Goal: Task Accomplishment & Management: Manage account settings

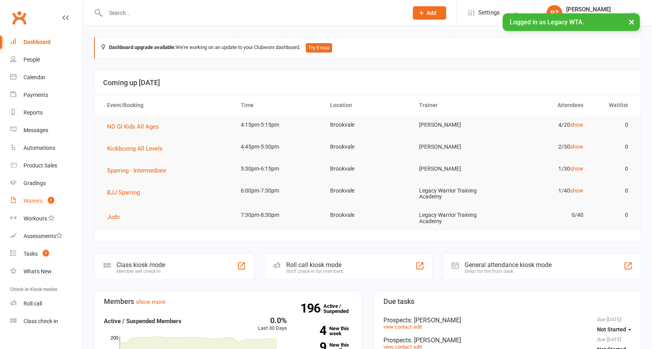
click at [31, 200] on div "Waivers" at bounding box center [33, 201] width 19 height 6
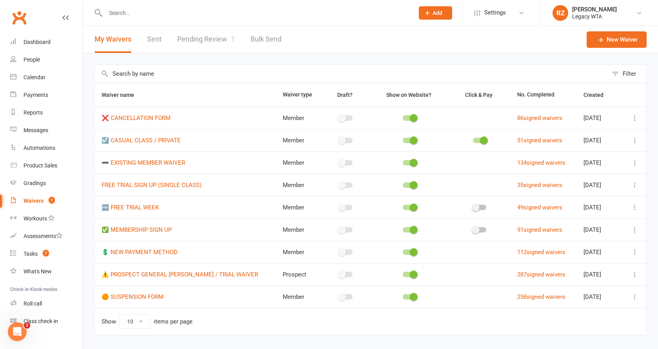
click at [224, 38] on link "Pending Review 1" at bounding box center [206, 39] width 58 height 27
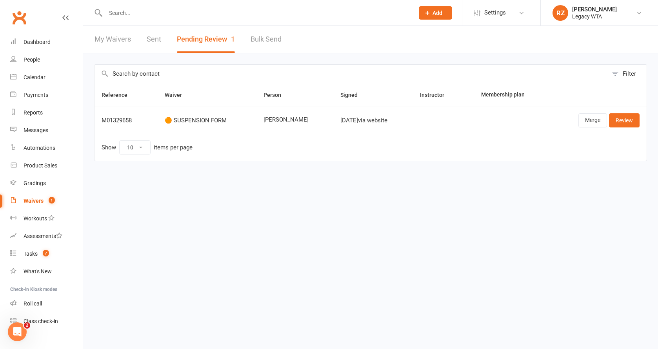
click at [167, 9] on input "text" at bounding box center [255, 12] width 305 height 11
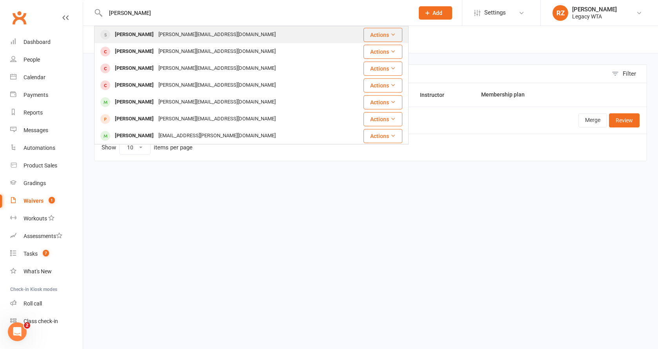
type input "[PERSON_NAME]"
click at [136, 36] on div "[PERSON_NAME]" at bounding box center [133, 34] width 43 height 11
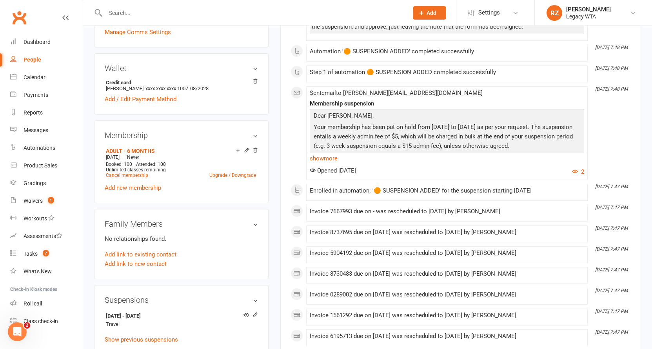
scroll to position [299, 0]
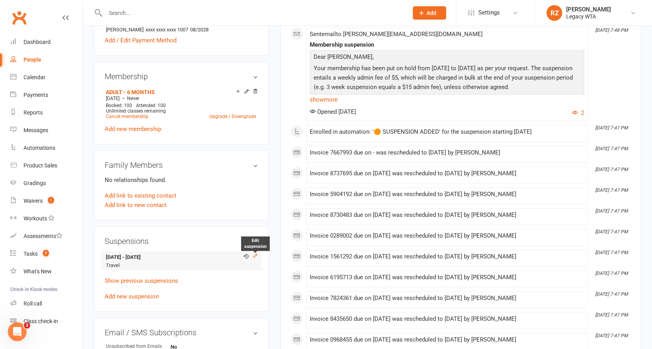
click at [255, 256] on icon at bounding box center [255, 256] width 4 height 4
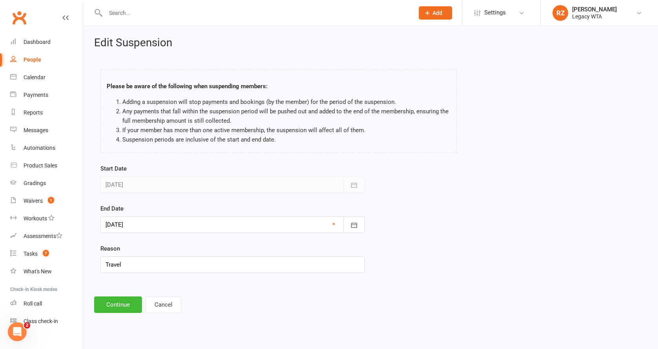
click at [207, 226] on div at bounding box center [232, 224] width 264 height 16
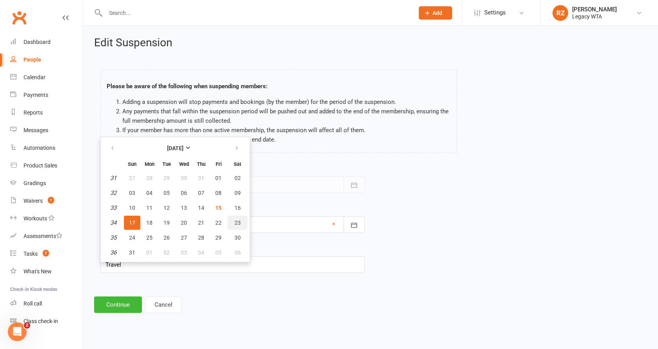
click at [237, 225] on span "23" at bounding box center [237, 222] width 6 height 6
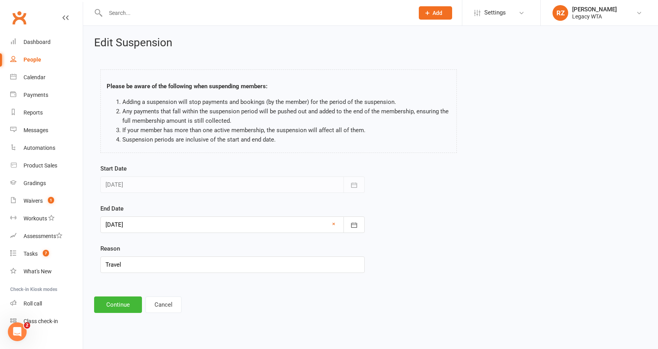
click at [165, 224] on div at bounding box center [232, 224] width 264 height 16
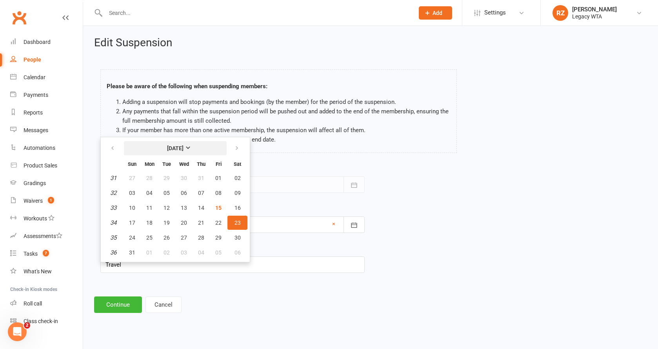
click at [183, 149] on strong "August 2025" at bounding box center [175, 148] width 16 height 6
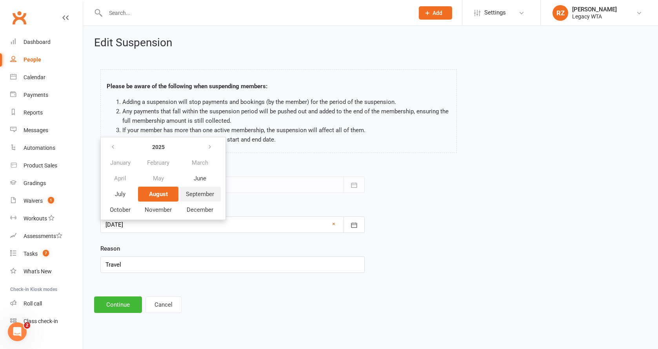
click at [199, 196] on span "September" at bounding box center [200, 193] width 28 height 7
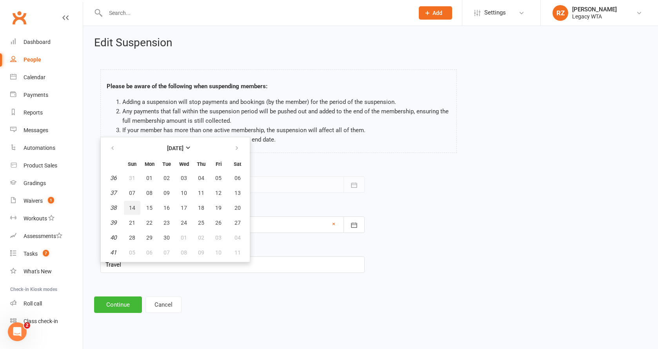
click at [131, 207] on span "14" at bounding box center [132, 208] width 6 height 6
type input "14 Sep 2025"
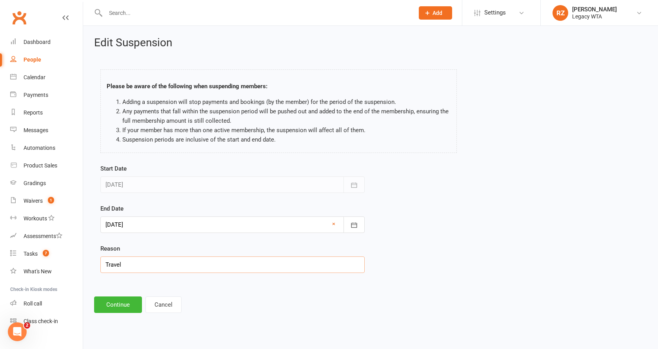
click at [161, 266] on input "Travel" at bounding box center [232, 264] width 264 height 16
click at [160, 266] on input "Travel" at bounding box center [232, 264] width 264 height 16
type input "Travel"
click at [123, 310] on button "Continue" at bounding box center [118, 304] width 48 height 16
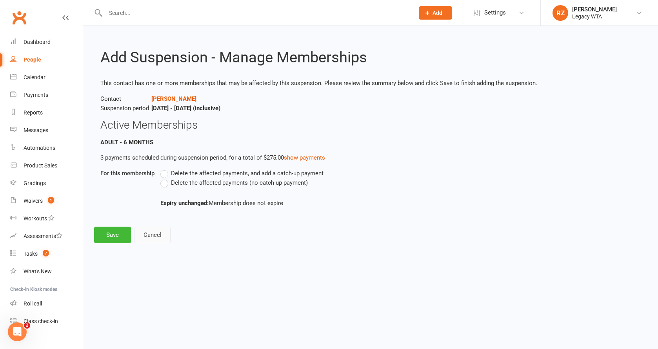
click at [163, 241] on button "Cancel" at bounding box center [152, 235] width 36 height 16
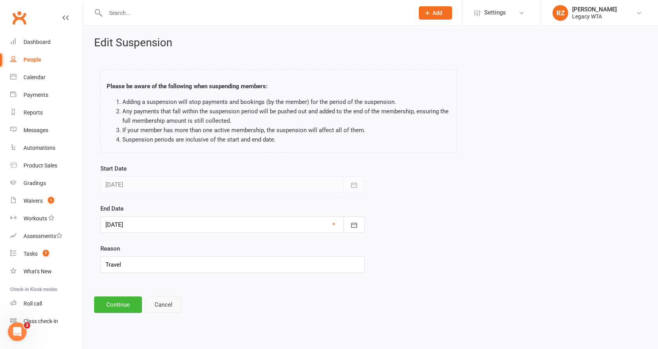
click at [162, 305] on button "Cancel" at bounding box center [163, 304] width 36 height 16
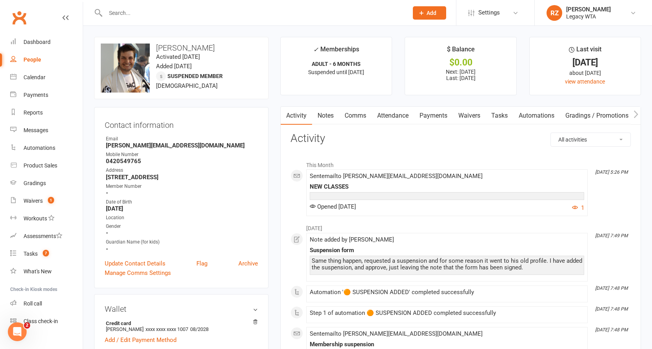
click at [433, 112] on link "Payments" at bounding box center [433, 116] width 39 height 18
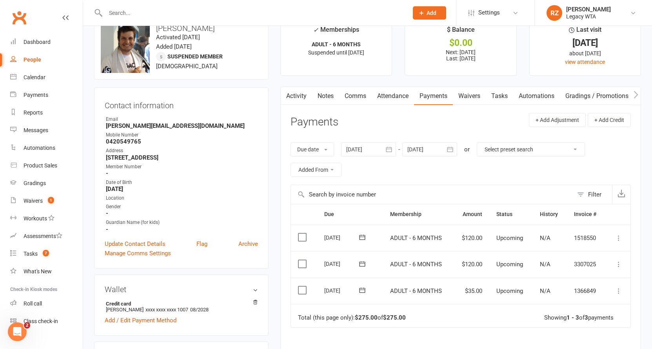
scroll to position [33, 0]
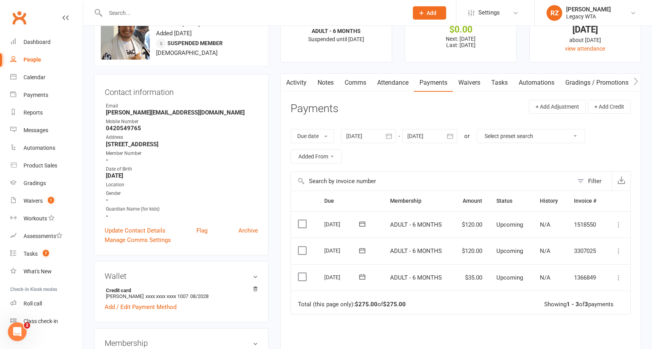
click at [372, 135] on div at bounding box center [368, 136] width 55 height 14
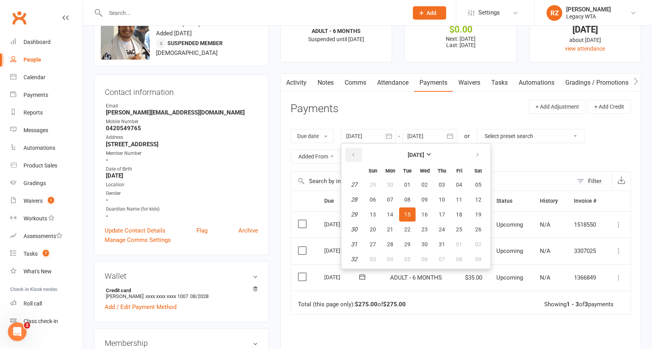
click at [359, 148] on button "button" at bounding box center [353, 155] width 17 height 14
click at [374, 199] on span "02" at bounding box center [373, 199] width 6 height 6
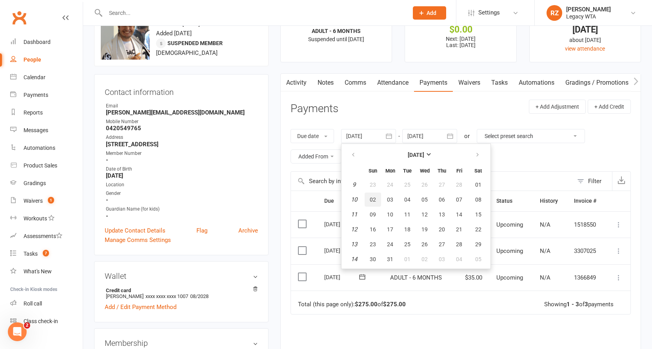
type input "02 Mar 2025"
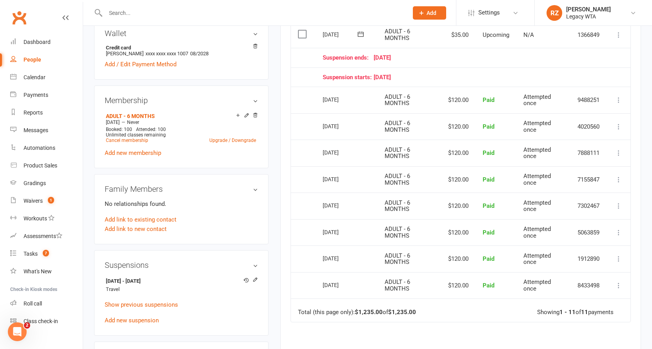
scroll to position [203, 0]
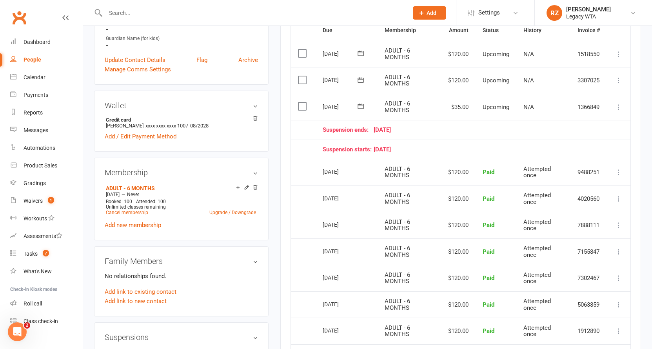
drag, startPoint x: 322, startPoint y: 80, endPoint x: 351, endPoint y: 80, distance: 29.0
click at [348, 79] on td "22 Aug 2025" at bounding box center [346, 80] width 62 height 27
drag, startPoint x: 452, startPoint y: 102, endPoint x: 482, endPoint y: 104, distance: 30.2
click at [482, 104] on tr "Select this 18 Aug 2025 Dean Thill ADULT - 6 MONTHS $35.00 Upcoming N/A 1366849…" at bounding box center [460, 107] width 339 height 27
click at [480, 107] on td "Upcoming" at bounding box center [495, 107] width 41 height 27
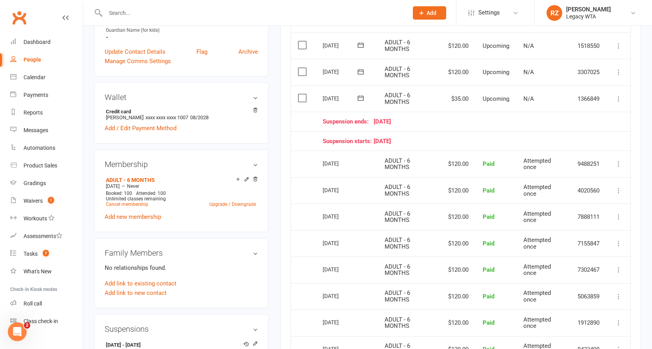
scroll to position [275, 0]
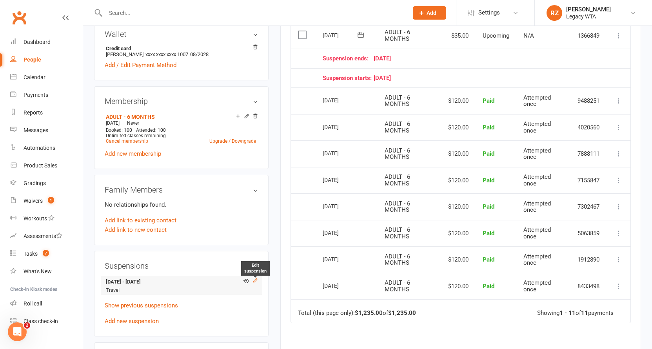
click at [253, 282] on icon at bounding box center [254, 279] width 5 height 5
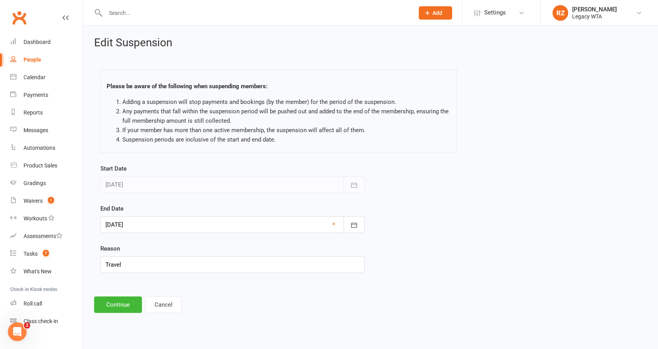
click at [193, 221] on div at bounding box center [232, 224] width 264 height 16
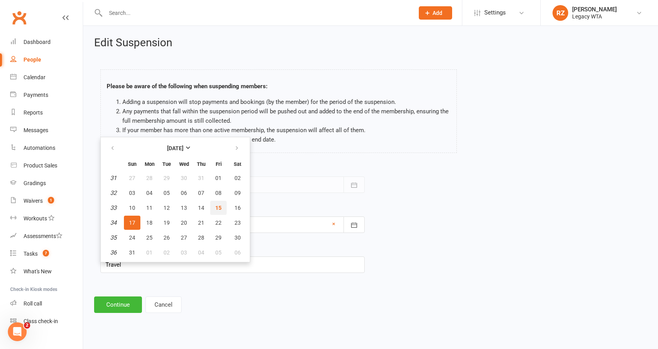
click at [215, 207] on span "15" at bounding box center [218, 208] width 6 height 6
type input "15 Aug 2025"
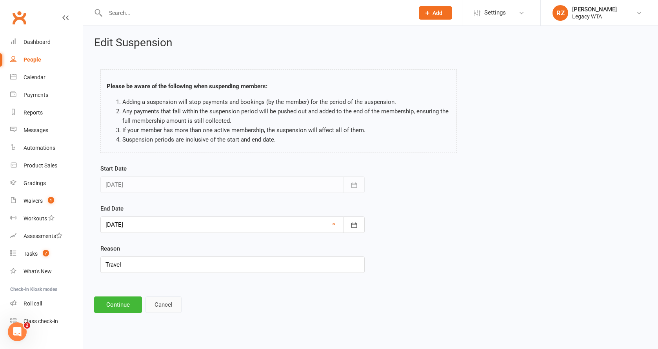
click at [161, 300] on button "Cancel" at bounding box center [163, 304] width 36 height 16
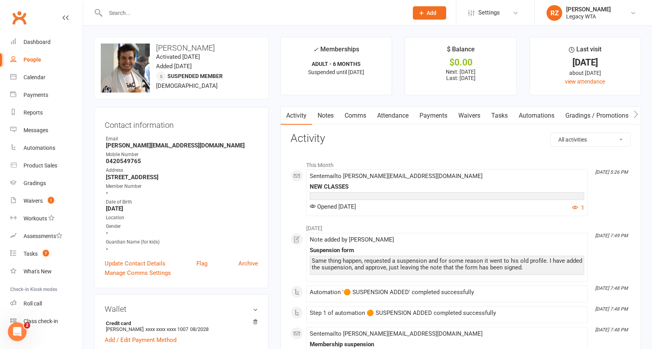
drag, startPoint x: 422, startPoint y: 117, endPoint x: 433, endPoint y: 143, distance: 28.1
click at [423, 117] on link "Payments" at bounding box center [433, 116] width 39 height 18
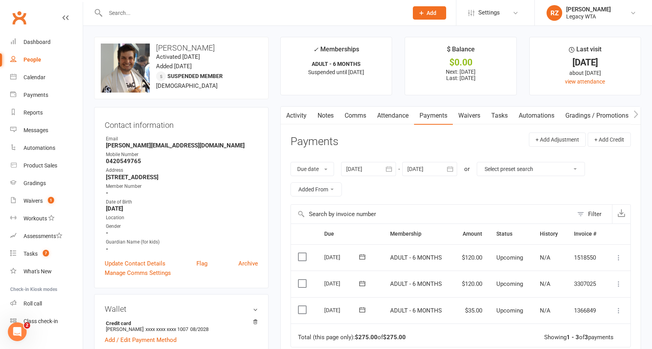
scroll to position [11, 0]
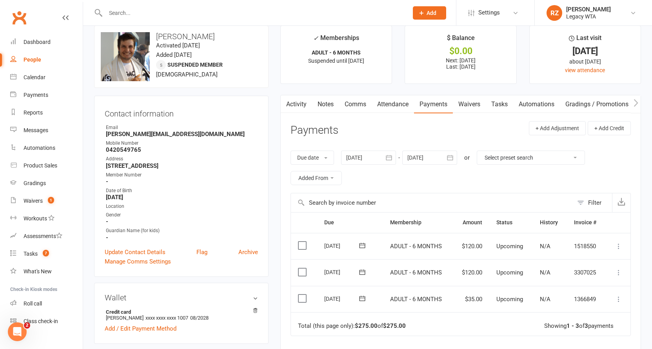
click at [364, 165] on div "Due date Due date Date paid Date failed Date settled 15 Jul 2025 July 2025 Sun …" at bounding box center [460, 168] width 340 height 50
click at [360, 155] on div at bounding box center [368, 157] width 55 height 14
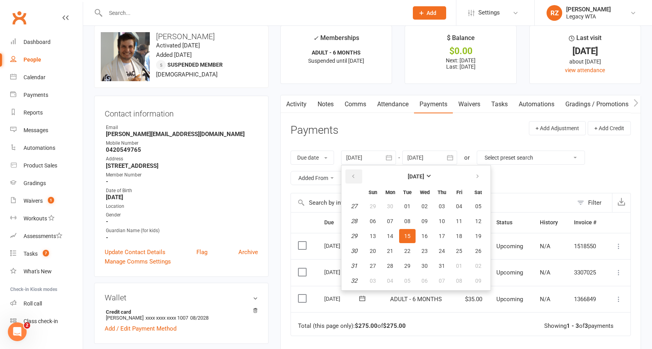
click at [355, 169] on button "button" at bounding box center [353, 176] width 17 height 14
click at [354, 169] on button "button" at bounding box center [353, 176] width 17 height 14
click at [375, 219] on span "02" at bounding box center [373, 221] width 6 height 6
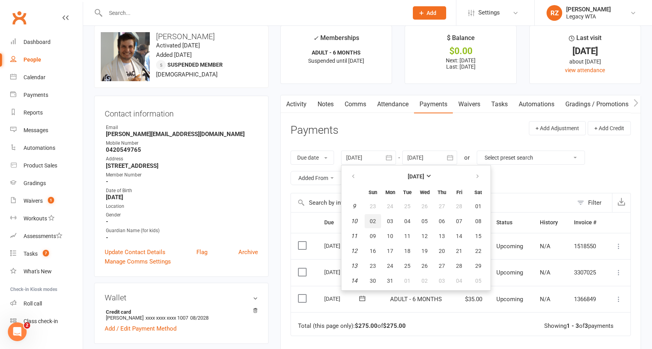
type input "02 Mar 2025"
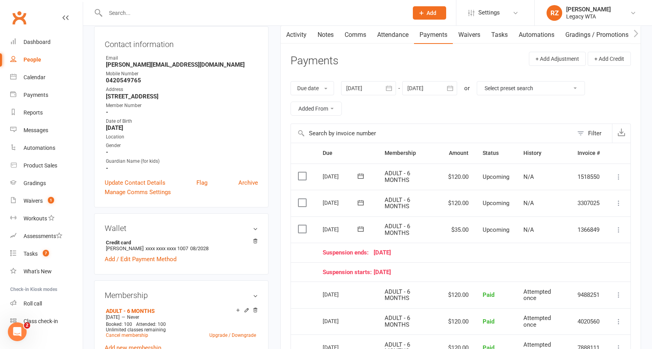
scroll to position [82, 0]
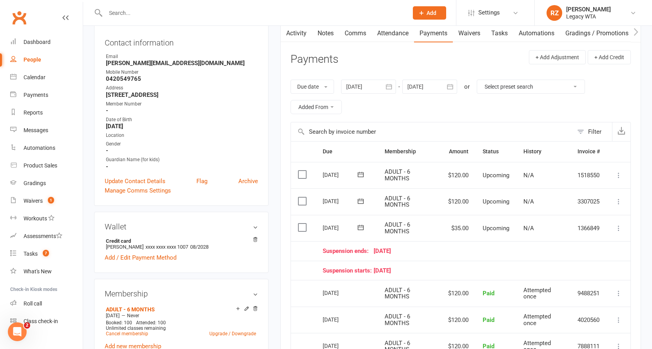
drag, startPoint x: 370, startPoint y: 248, endPoint x: 410, endPoint y: 247, distance: 40.0
click at [410, 248] on div "Suspension ends: 17 August 25" at bounding box center [461, 251] width 277 height 7
click at [428, 248] on div "Suspension ends: 17 August 25" at bounding box center [461, 251] width 277 height 7
drag, startPoint x: 328, startPoint y: 200, endPoint x: 375, endPoint y: 200, distance: 47.4
click at [375, 200] on td "22 Aug 2025" at bounding box center [346, 201] width 62 height 27
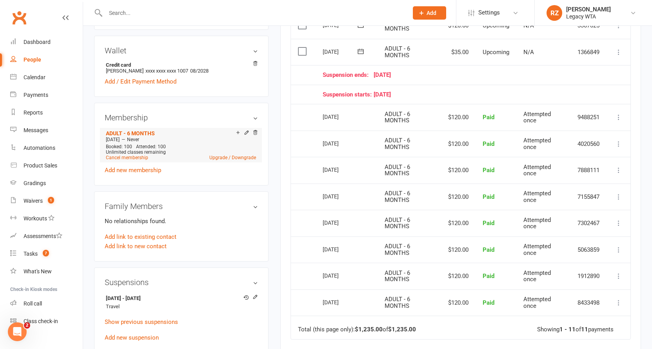
scroll to position [0, 0]
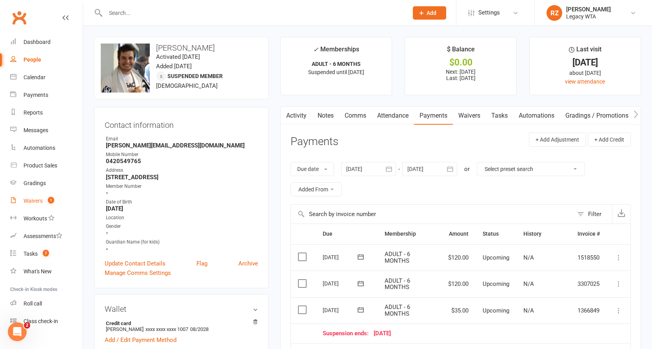
click at [36, 199] on div "Waivers" at bounding box center [33, 201] width 19 height 6
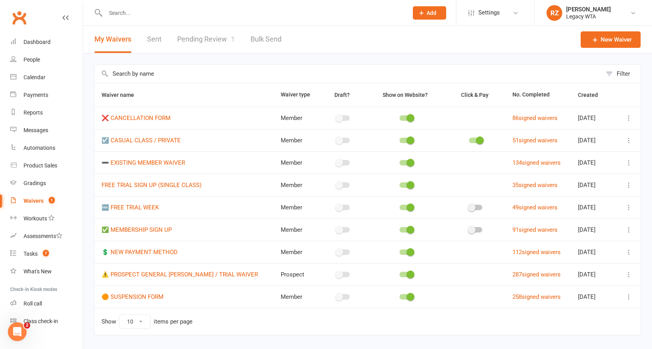
click at [229, 42] on link "Pending Review 1" at bounding box center [206, 39] width 58 height 27
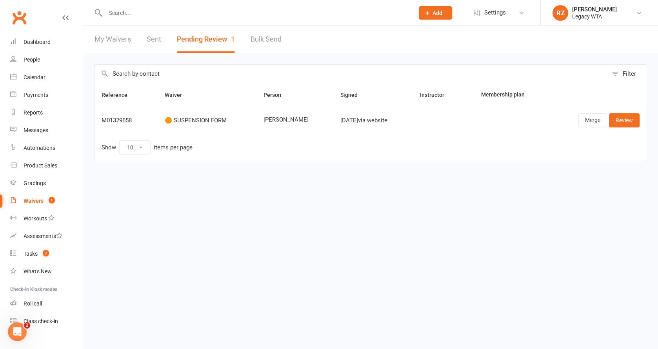
click at [139, 14] on input "text" at bounding box center [255, 12] width 305 height 11
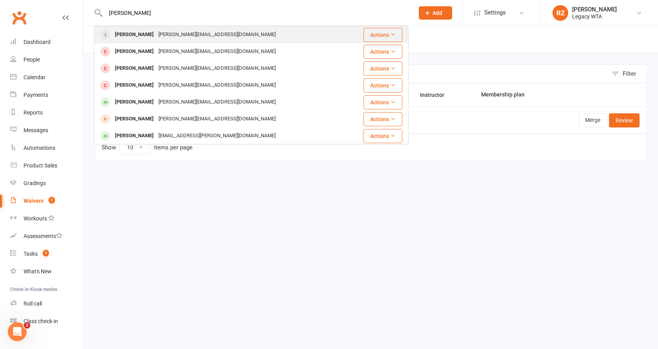
type input "[PERSON_NAME]"
click at [135, 37] on div "[PERSON_NAME]" at bounding box center [133, 34] width 43 height 11
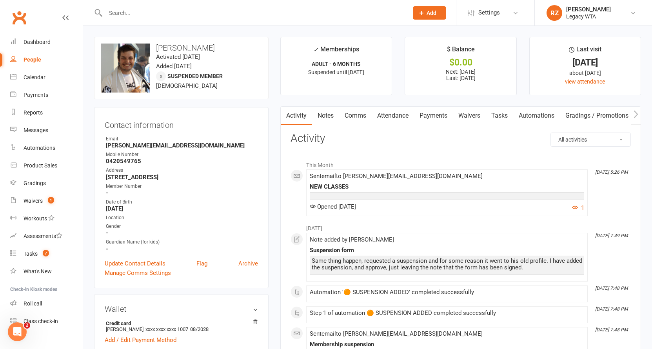
click at [433, 116] on link "Payments" at bounding box center [433, 116] width 39 height 18
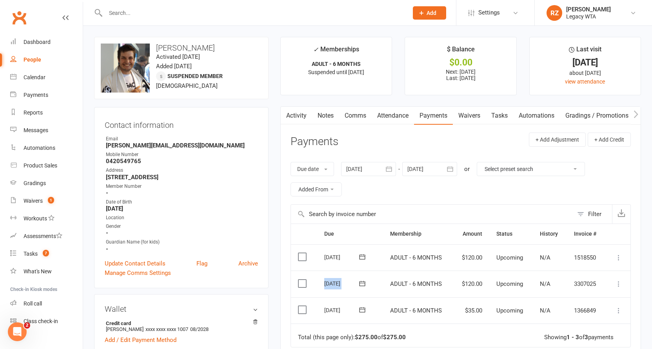
drag, startPoint x: 324, startPoint y: 279, endPoint x: 362, endPoint y: 276, distance: 38.1
click at [362, 277] on div "22 Aug 2025" at bounding box center [348, 282] width 48 height 11
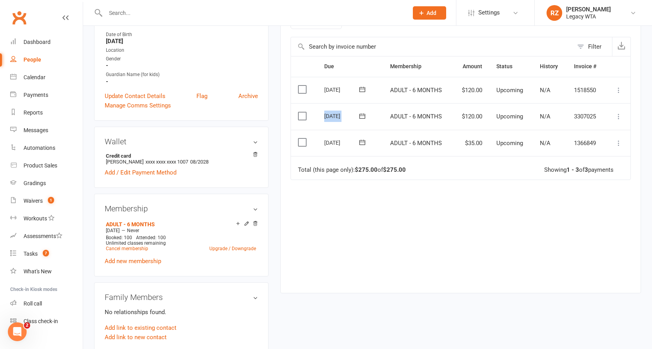
scroll to position [321, 0]
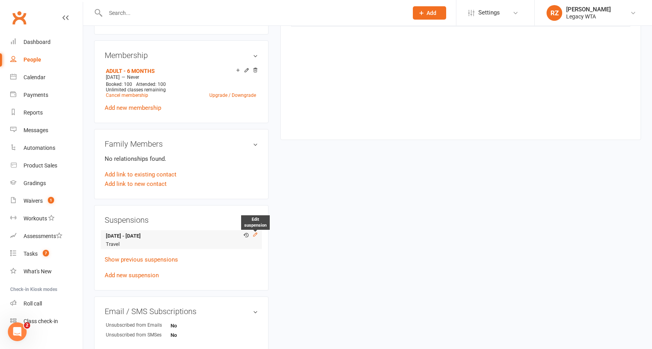
click at [254, 234] on icon at bounding box center [255, 234] width 4 height 4
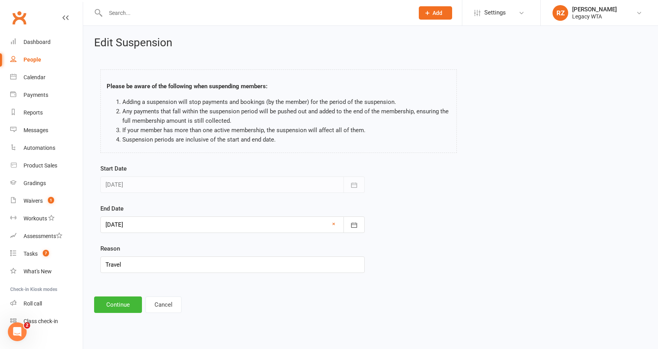
click at [146, 227] on div at bounding box center [232, 224] width 264 height 16
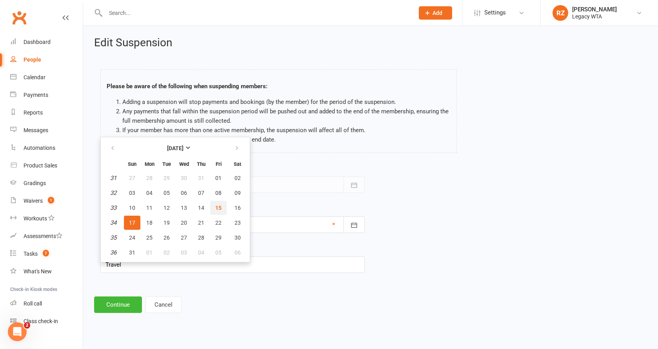
click at [221, 206] on button "15" at bounding box center [218, 208] width 16 height 14
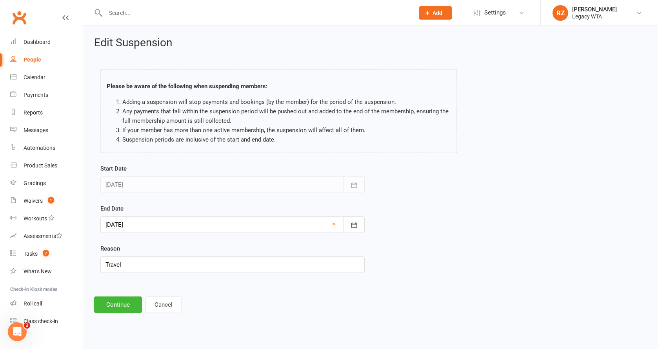
click at [127, 221] on div at bounding box center [232, 224] width 264 height 16
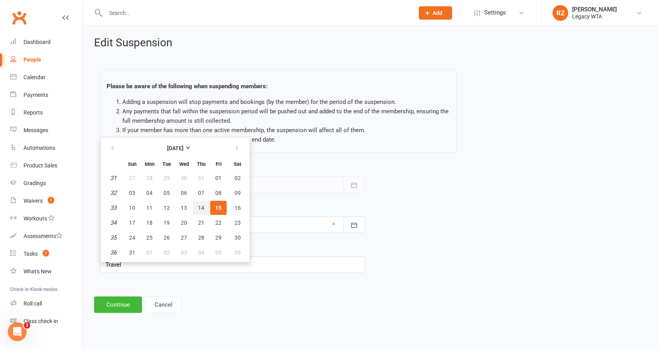
click at [201, 209] on span "14" at bounding box center [201, 208] width 6 height 6
type input "14 Aug 2025"
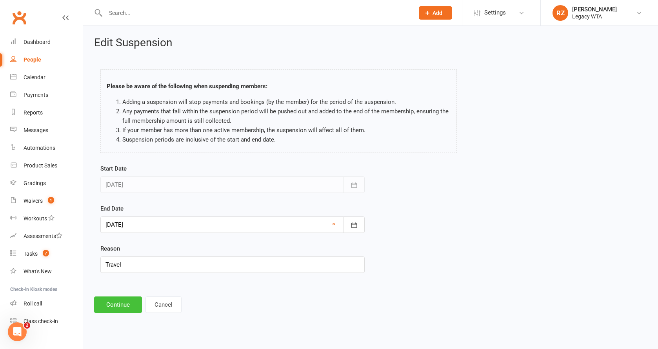
click at [113, 304] on button "Continue" at bounding box center [118, 304] width 48 height 16
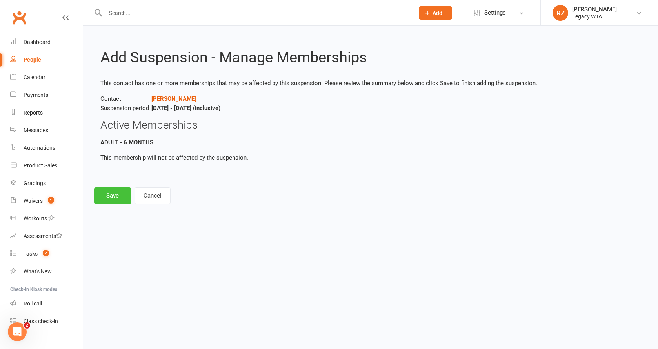
click at [114, 190] on button "Save" at bounding box center [112, 195] width 37 height 16
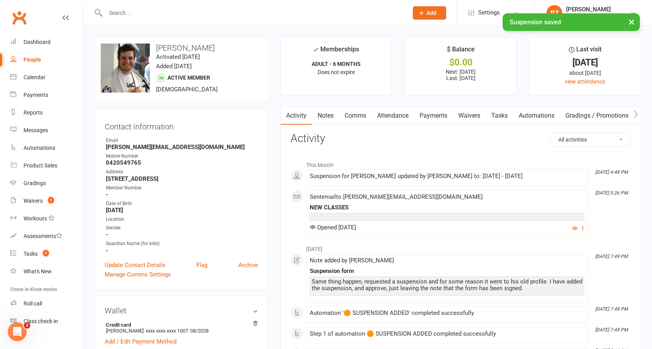
click at [428, 111] on link "Payments" at bounding box center [433, 116] width 39 height 18
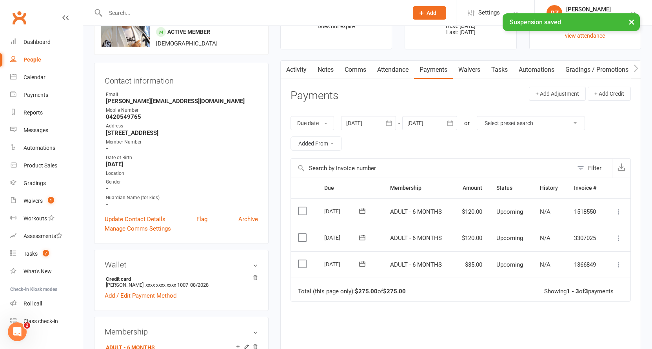
scroll to position [82, 0]
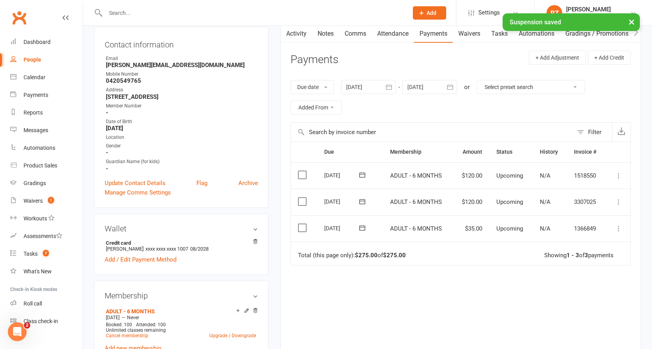
click at [437, 88] on div at bounding box center [429, 87] width 55 height 14
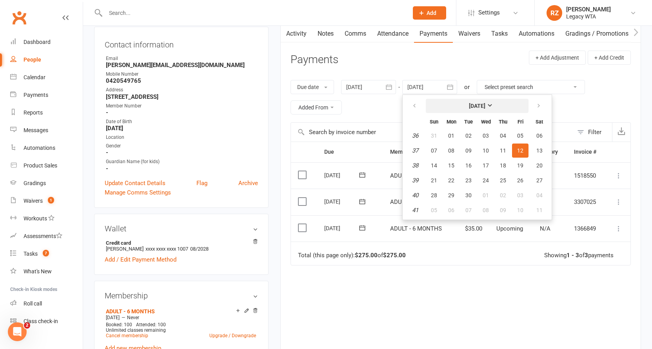
click at [477, 101] on button "September 2025" at bounding box center [477, 106] width 103 height 14
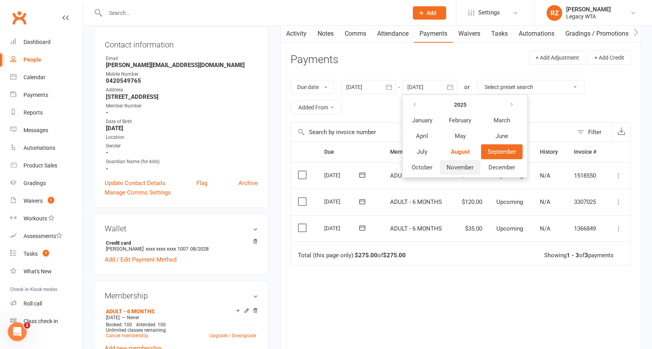
click at [472, 164] on span "November" at bounding box center [459, 167] width 27 height 7
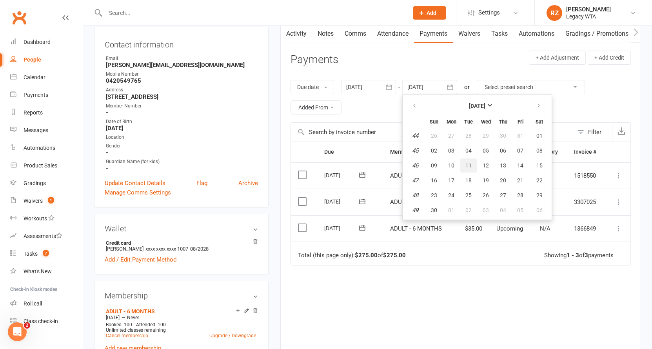
drag, startPoint x: 471, startPoint y: 163, endPoint x: 412, endPoint y: 120, distance: 73.1
click at [471, 163] on span "11" at bounding box center [468, 165] width 6 height 6
type input "11 Nov 2025"
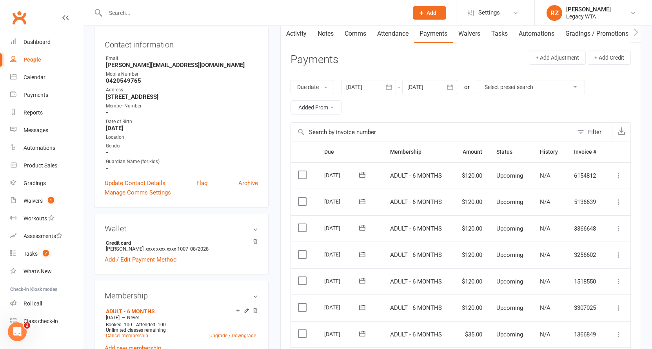
click at [374, 87] on div at bounding box center [368, 87] width 55 height 14
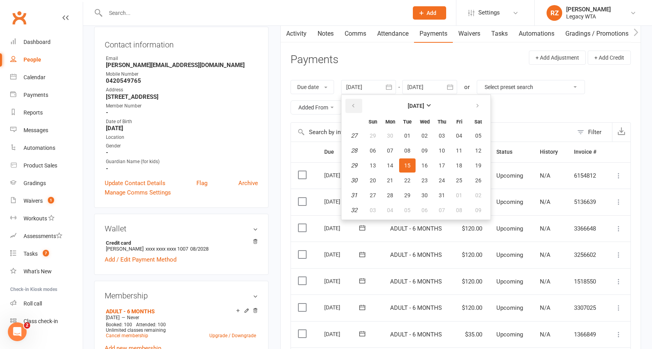
click at [358, 105] on button "button" at bounding box center [353, 106] width 17 height 14
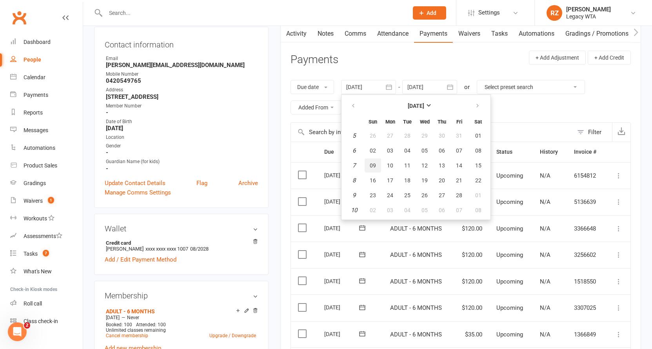
click at [378, 160] on button "09" at bounding box center [372, 165] width 16 height 14
type input "09 Feb 2025"
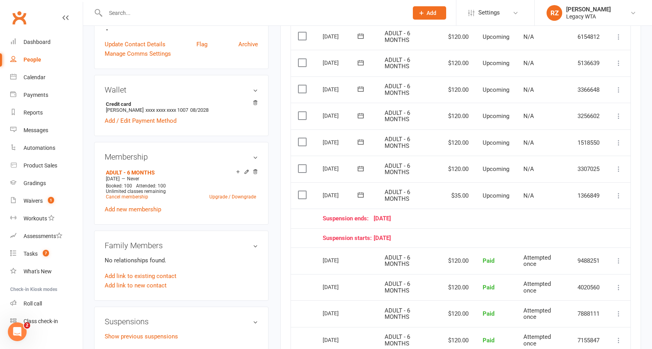
scroll to position [232, 0]
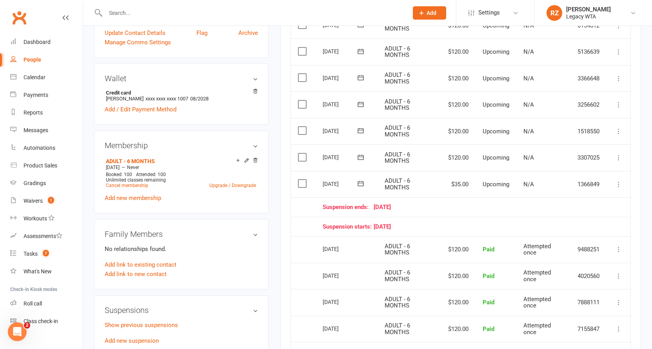
click at [360, 153] on icon at bounding box center [361, 157] width 8 height 8
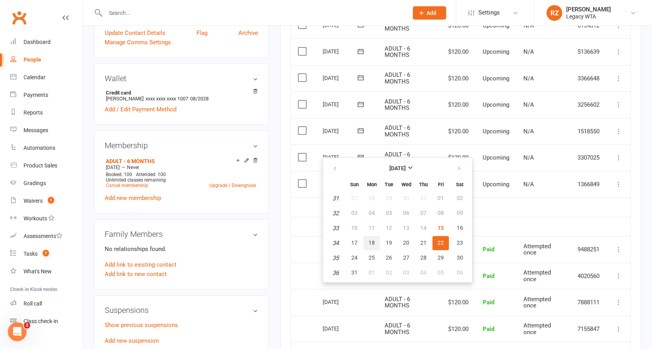
click at [374, 246] on button "18" at bounding box center [371, 243] width 16 height 14
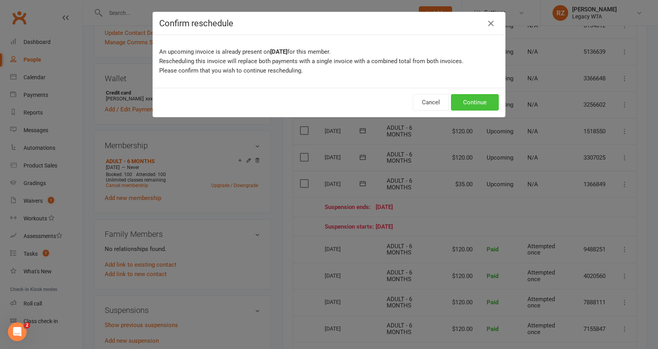
click at [478, 105] on button "Continue" at bounding box center [475, 102] width 48 height 16
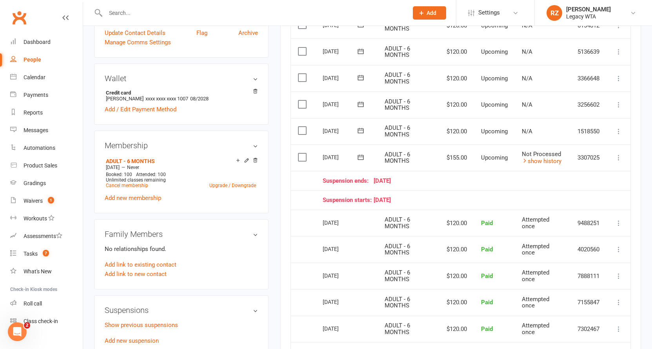
click at [619, 154] on icon at bounding box center [618, 158] width 8 height 8
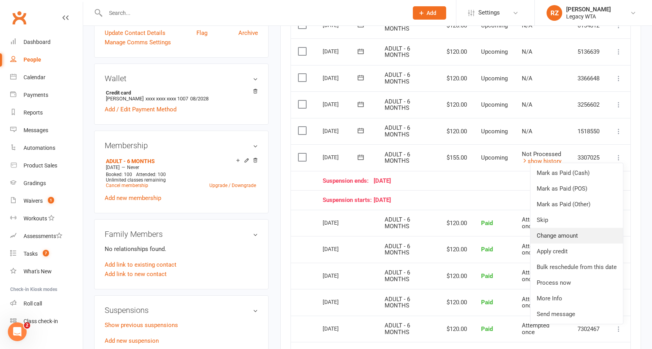
click at [594, 233] on link "Change amount" at bounding box center [576, 236] width 92 height 16
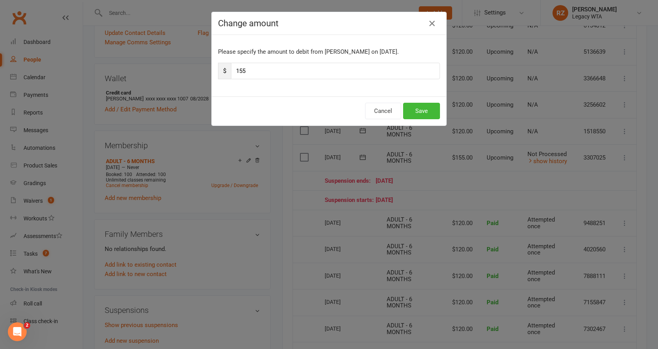
click at [330, 71] on input "155" at bounding box center [335, 71] width 209 height 16
type input "120"
click at [414, 114] on button "Save" at bounding box center [421, 111] width 37 height 16
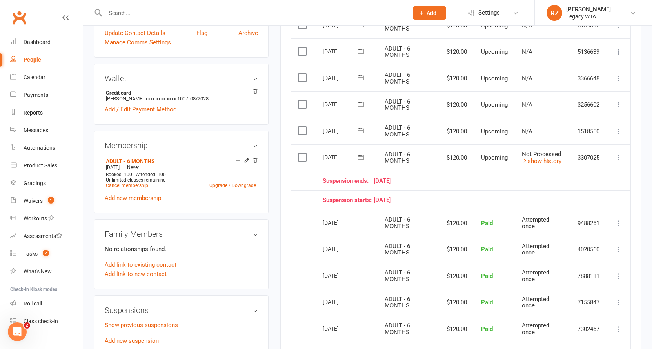
click at [619, 127] on icon at bounding box center [618, 131] width 8 height 8
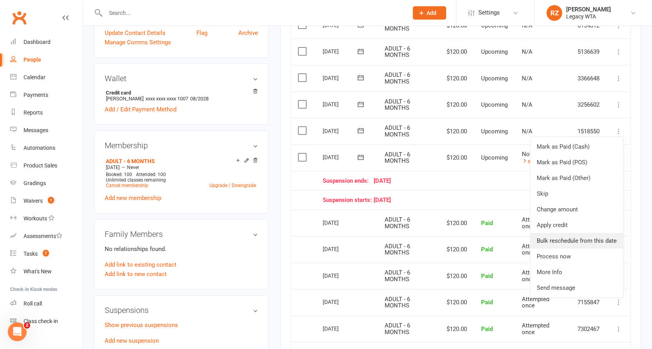
click at [594, 239] on link "Bulk reschedule from this date" at bounding box center [576, 241] width 92 height 16
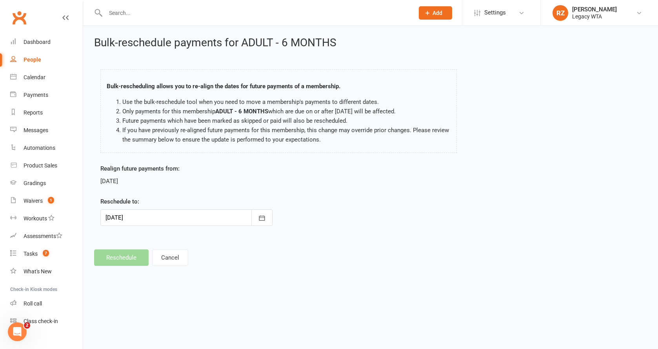
click at [145, 220] on div at bounding box center [186, 217] width 172 height 16
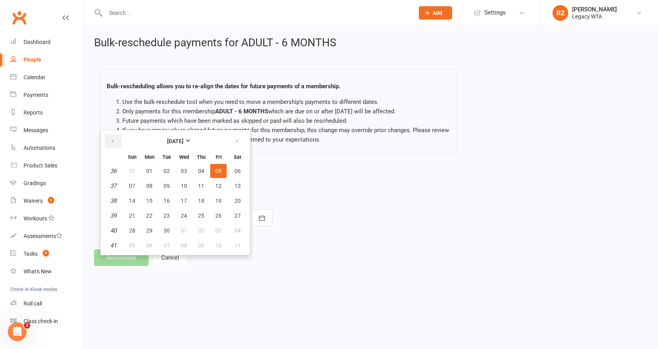
click at [114, 141] on icon "button" at bounding box center [112, 141] width 5 height 6
click at [134, 245] on span "31" at bounding box center [132, 245] width 6 height 6
type input "31 Aug 2025"
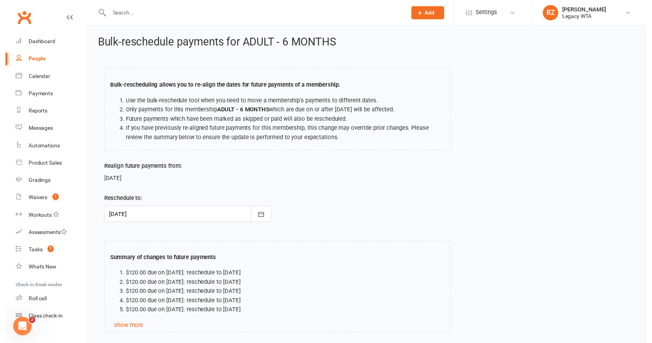
scroll to position [57, 0]
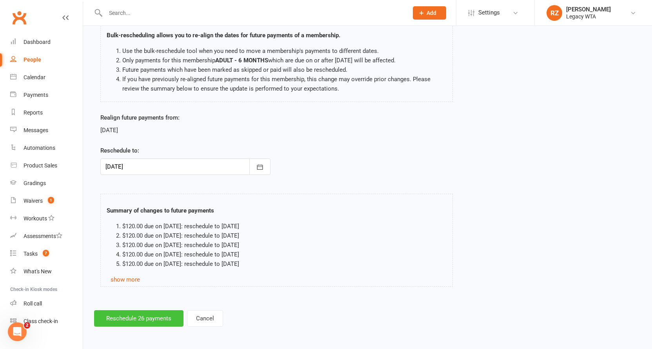
click at [133, 310] on button "Reschedule 26 payments" at bounding box center [138, 318] width 89 height 16
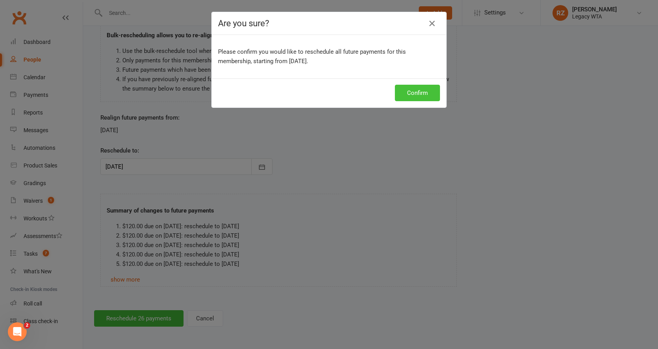
click at [406, 94] on button "Confirm" at bounding box center [417, 93] width 45 height 16
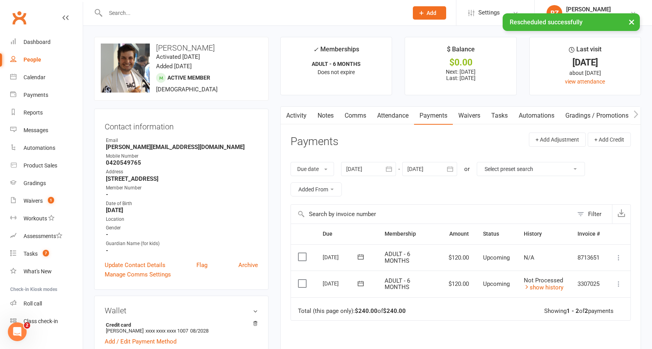
click at [381, 165] on div at bounding box center [368, 169] width 55 height 14
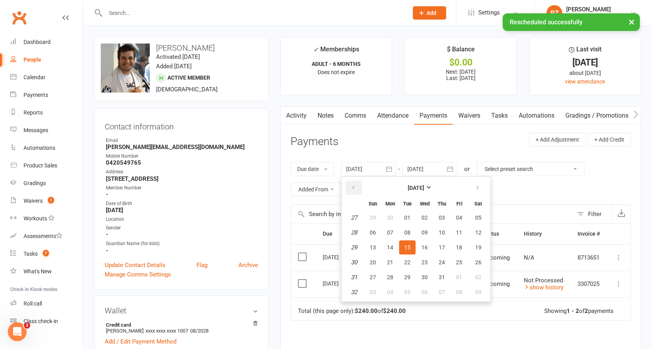
click at [361, 191] on button "button" at bounding box center [353, 188] width 17 height 14
drag, startPoint x: 361, startPoint y: 191, endPoint x: 375, endPoint y: 224, distance: 35.5
click at [361, 191] on button "button" at bounding box center [353, 188] width 17 height 14
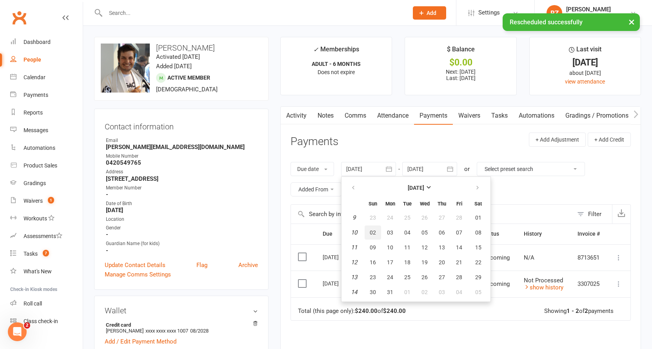
click at [375, 232] on span "02" at bounding box center [373, 232] width 6 height 6
type input "02 Mar 2025"
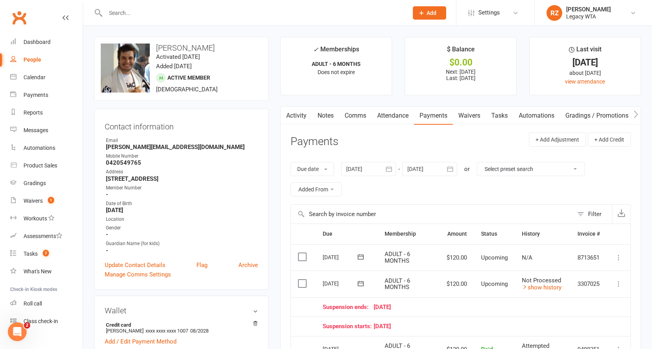
scroll to position [134, 0]
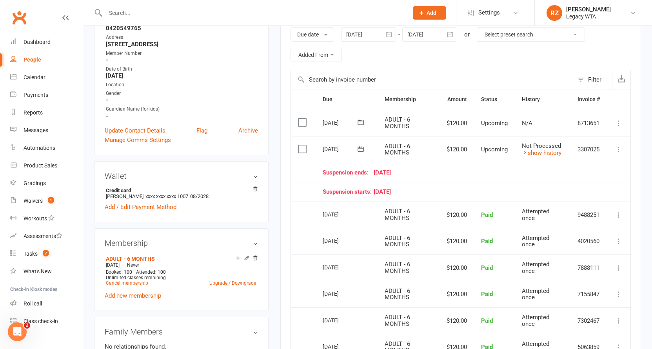
drag, startPoint x: 366, startPoint y: 208, endPoint x: 368, endPoint y: 197, distance: 11.9
click at [366, 208] on div "19 Jun 2025" at bounding box center [347, 213] width 48 height 11
click at [379, 190] on div "Suspension starts: 28 June 25" at bounding box center [461, 191] width 277 height 7
click at [360, 148] on icon at bounding box center [361, 149] width 8 height 8
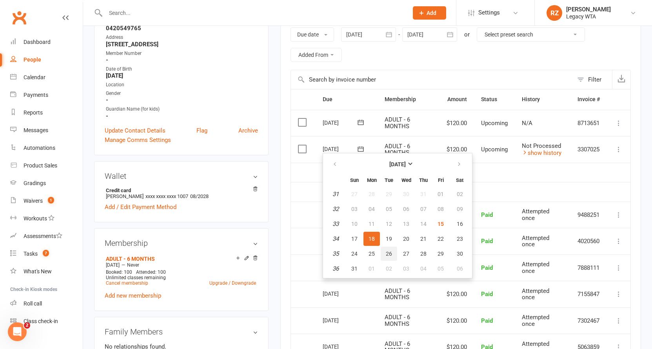
click at [393, 246] on button "26" at bounding box center [389, 253] width 16 height 14
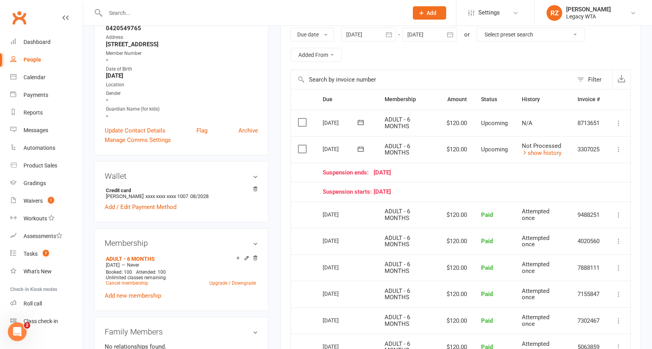
click at [360, 149] on icon at bounding box center [361, 149] width 8 height 8
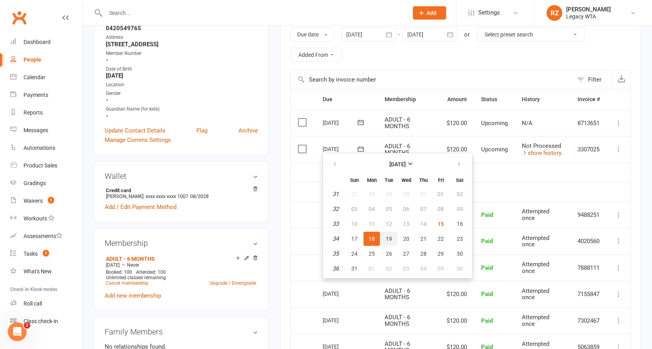
click at [386, 236] on span "19" at bounding box center [389, 239] width 6 height 6
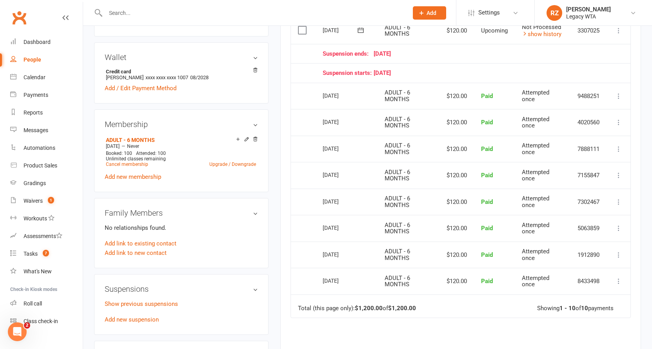
scroll to position [321, 0]
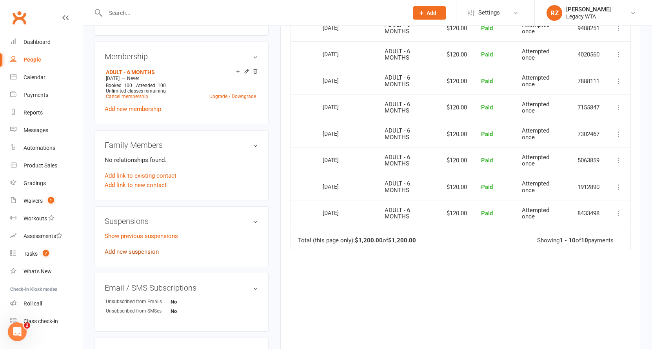
click at [137, 251] on link "Add new suspension" at bounding box center [132, 251] width 54 height 7
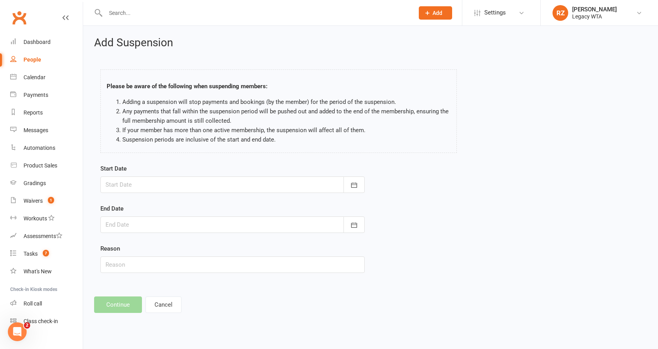
click at [135, 183] on div at bounding box center [232, 184] width 264 height 16
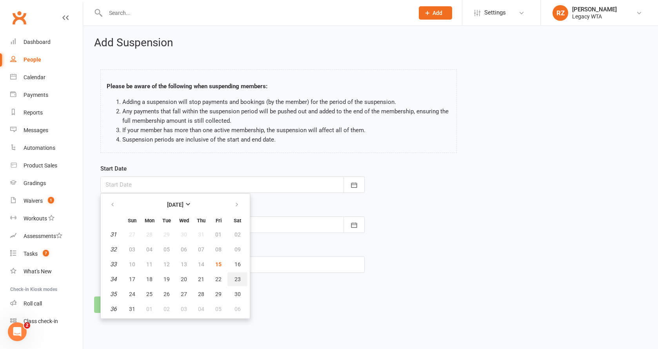
click at [233, 279] on button "23" at bounding box center [237, 279] width 20 height 14
type input "23 Aug 2025"
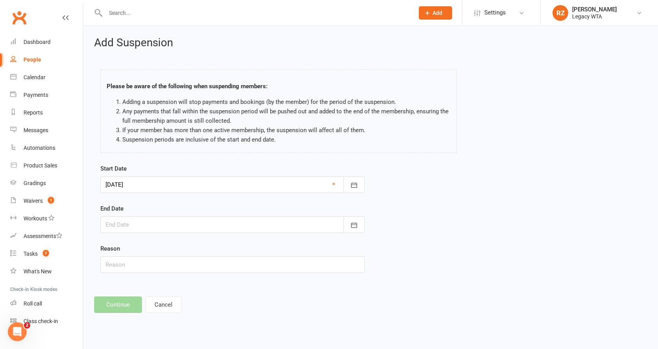
click at [132, 226] on div at bounding box center [232, 224] width 264 height 16
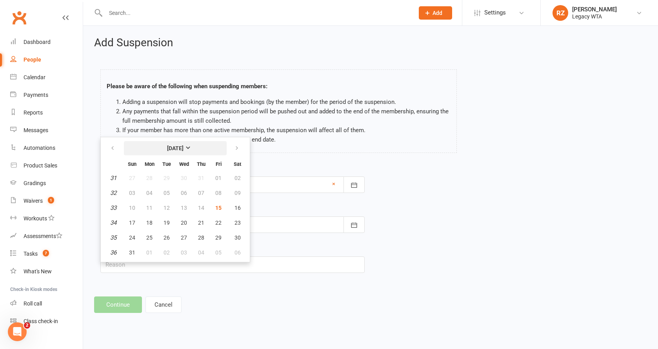
click at [178, 148] on strong "August 2025" at bounding box center [175, 148] width 16 height 6
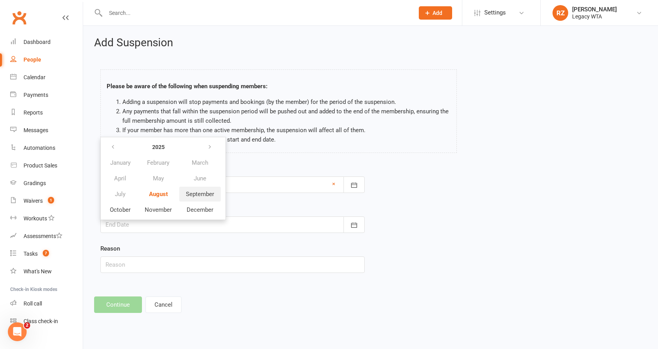
click at [198, 192] on span "September" at bounding box center [200, 193] width 28 height 7
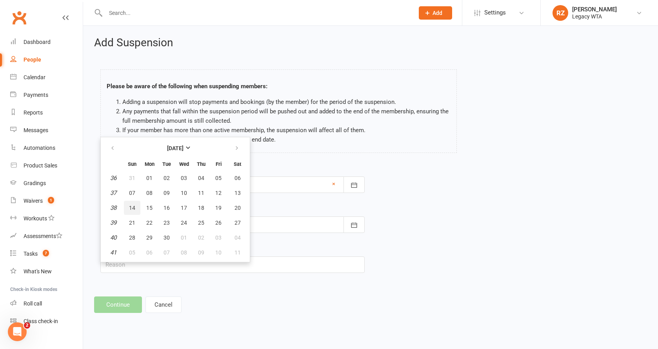
click at [130, 212] on button "14" at bounding box center [132, 208] width 16 height 14
type input "14 Sep 2025"
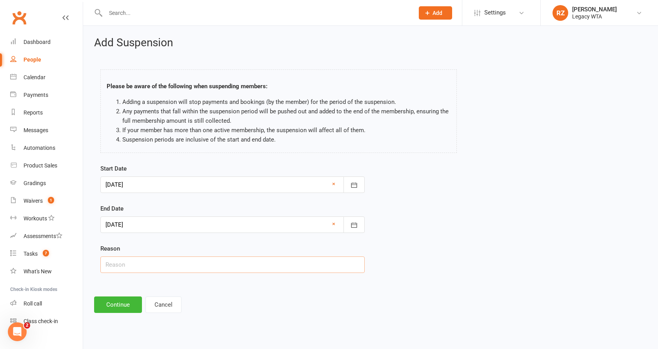
click at [129, 267] on input "text" at bounding box center [232, 264] width 264 height 16
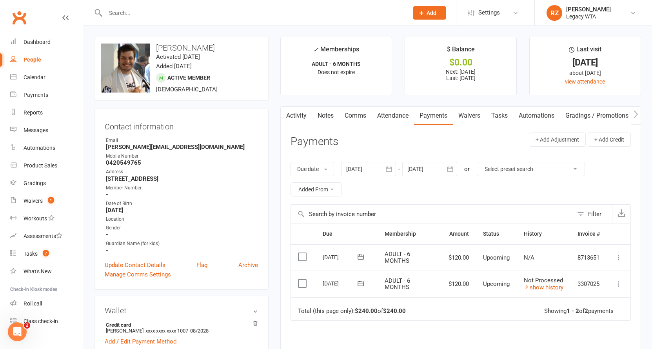
click at [474, 114] on link "Waivers" at bounding box center [469, 116] width 33 height 18
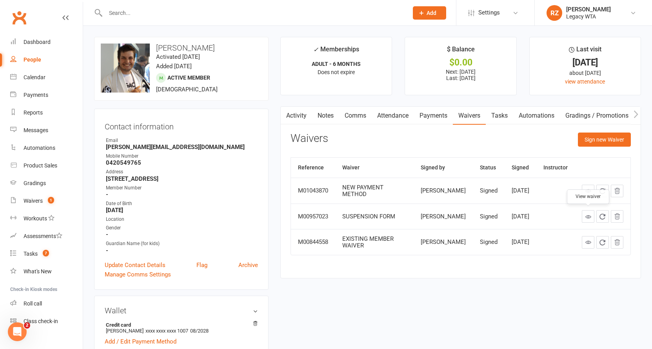
click at [585, 217] on icon at bounding box center [588, 217] width 6 height 6
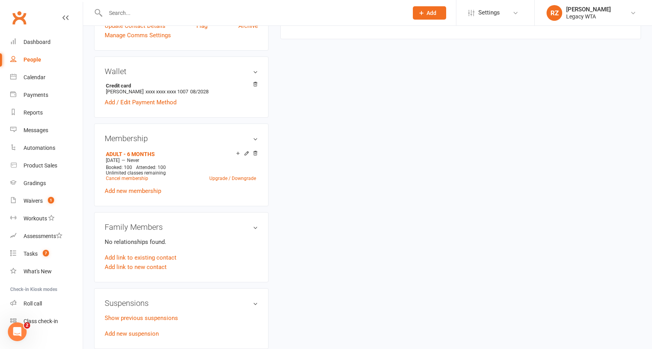
scroll to position [311, 0]
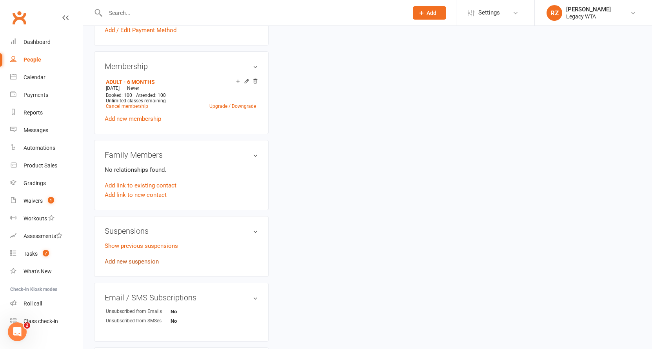
click at [132, 261] on link "Add new suspension" at bounding box center [132, 261] width 54 height 7
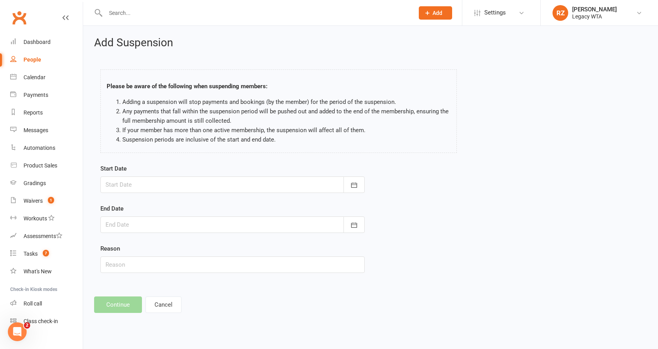
click at [161, 187] on div at bounding box center [232, 184] width 264 height 16
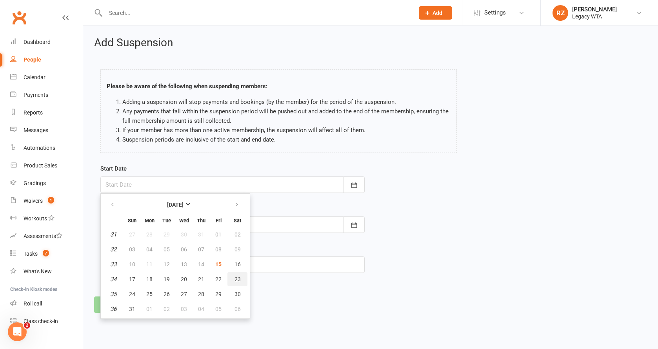
click at [235, 279] on span "23" at bounding box center [237, 279] width 6 height 6
type input "23 Aug 2025"
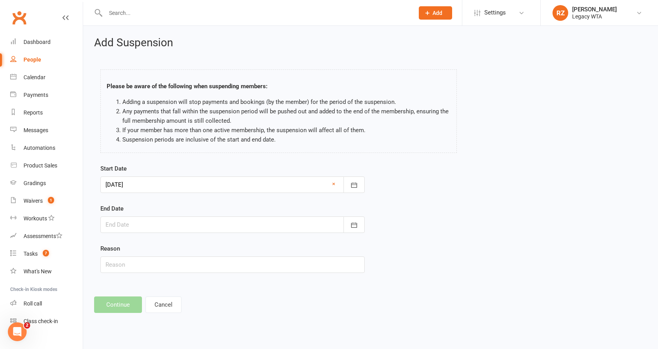
click at [148, 223] on div at bounding box center [232, 224] width 264 height 16
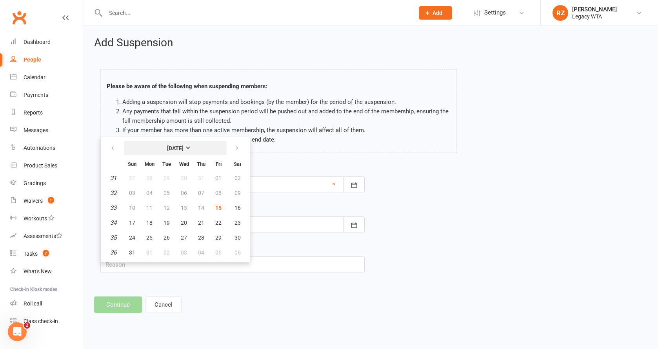
click at [183, 151] on button "August 2025" at bounding box center [175, 148] width 103 height 14
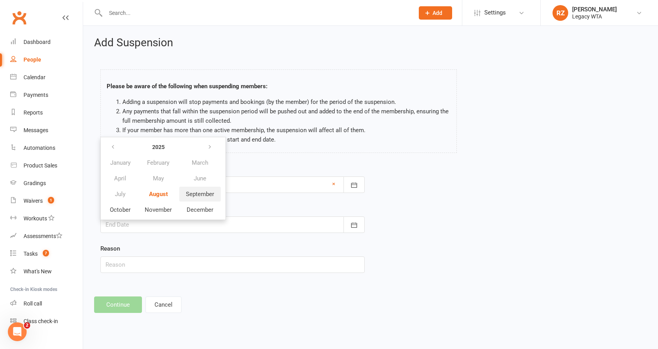
click at [189, 193] on span "September" at bounding box center [200, 193] width 28 height 7
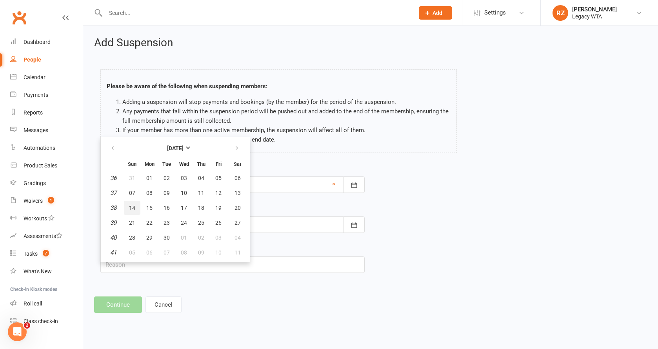
click at [135, 212] on button "14" at bounding box center [132, 208] width 16 height 14
type input "14 Sep 2025"
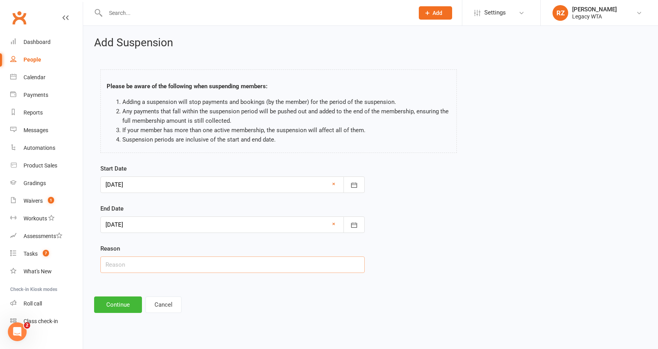
click at [132, 263] on input "text" at bounding box center [232, 264] width 264 height 16
type input "Surgery"
click at [117, 299] on button "Continue" at bounding box center [118, 304] width 48 height 16
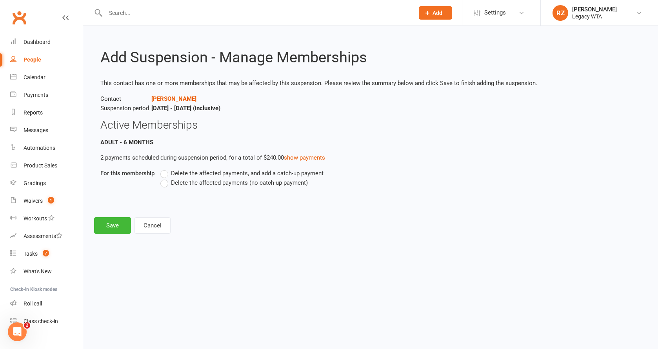
click at [161, 184] on label "Delete the affected payments (no catch-up payment)" at bounding box center [233, 182] width 147 height 9
click at [161, 178] on input "Delete the affected payments (no catch-up payment)" at bounding box center [162, 178] width 5 height 0
click at [167, 173] on label "Delete the affected payments, and add a catch-up payment" at bounding box center [241, 173] width 163 height 9
click at [165, 169] on input "Delete the affected payments, and add a catch-up payment" at bounding box center [162, 169] width 5 height 0
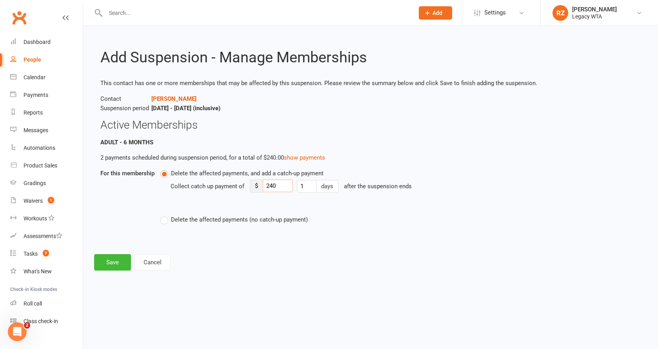
click at [279, 185] on input "240" at bounding box center [278, 185] width 30 height 13
type input "2"
type input "35"
click at [338, 186] on button "days" at bounding box center [327, 186] width 22 height 13
click at [316, 187] on input "1" at bounding box center [307, 186] width 20 height 13
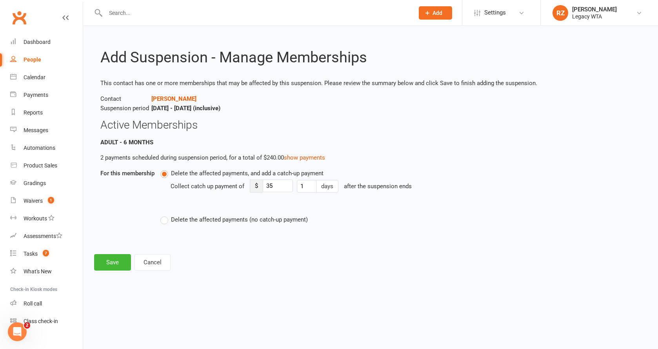
click at [346, 211] on div "Delete the affected payments, and add a catch-up payment Collect catch up payme…" at bounding box center [334, 197] width 348 height 56
click at [121, 259] on button "Save" at bounding box center [112, 262] width 37 height 16
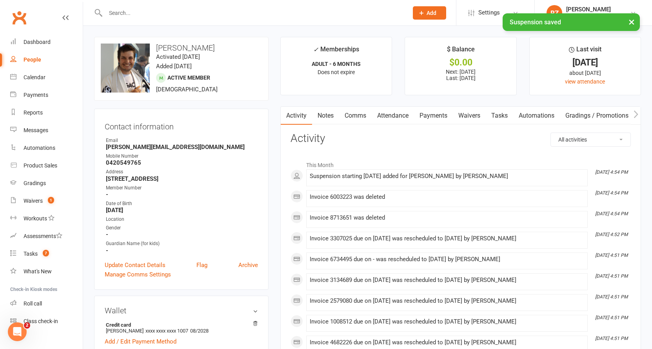
click at [427, 116] on link "Payments" at bounding box center [433, 116] width 39 height 18
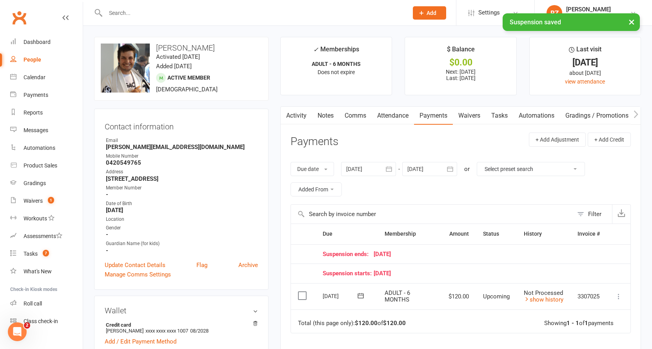
click at [415, 168] on div at bounding box center [429, 169] width 55 height 14
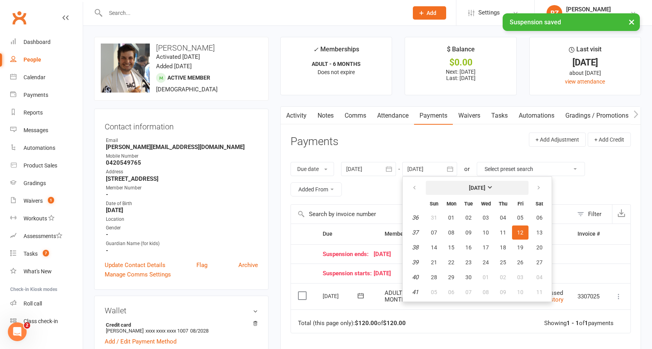
click at [485, 188] on strong "September 2025" at bounding box center [477, 188] width 16 height 6
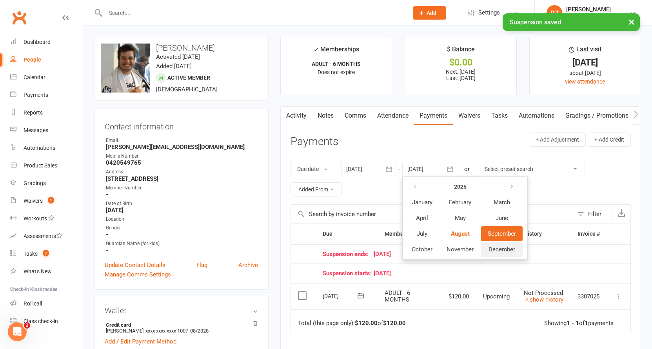
click at [498, 250] on span "December" at bounding box center [501, 249] width 27 height 7
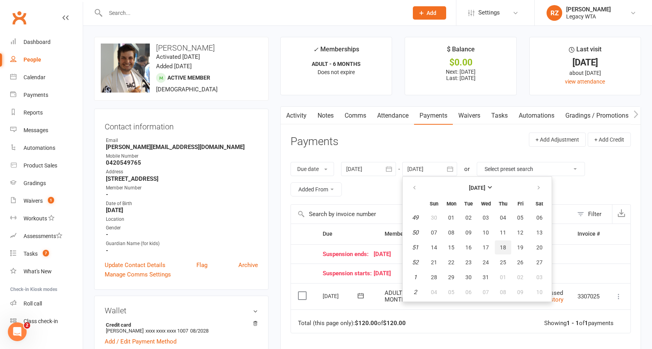
click at [498, 250] on button "18" at bounding box center [503, 247] width 16 height 14
type input "18 Dec 2025"
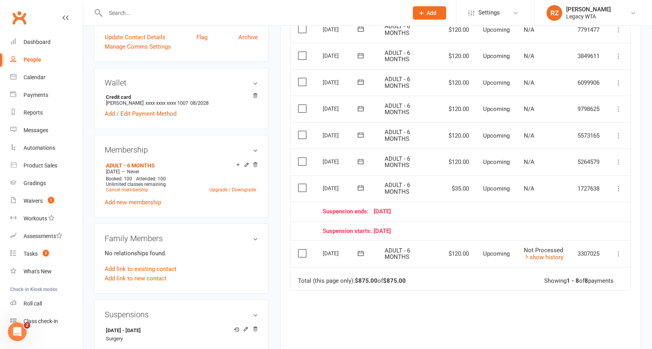
scroll to position [69, 0]
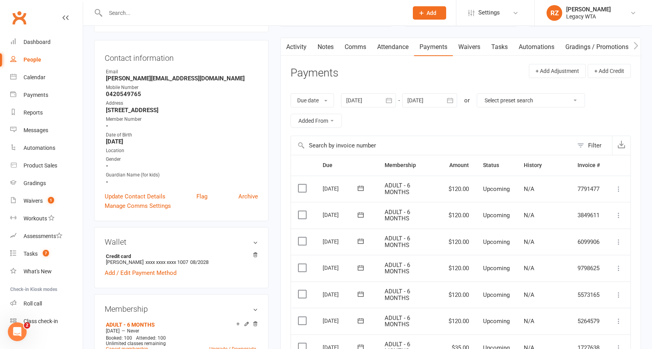
drag, startPoint x: 371, startPoint y: 96, endPoint x: 372, endPoint y: 109, distance: 13.0
click at [371, 96] on div at bounding box center [368, 100] width 55 height 14
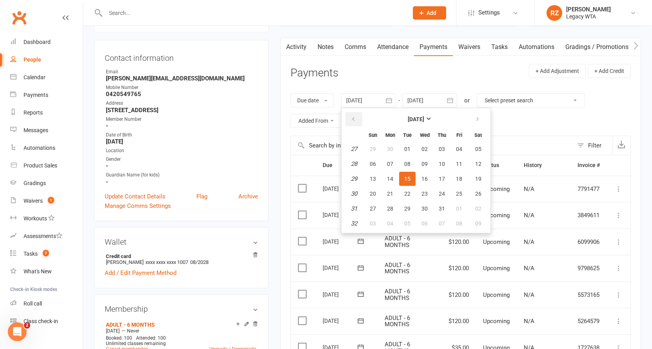
click at [354, 114] on button "button" at bounding box center [353, 119] width 17 height 14
click at [355, 114] on button "button" at bounding box center [353, 119] width 17 height 14
click at [372, 165] on span "06" at bounding box center [373, 164] width 6 height 6
type input "06 Apr 2025"
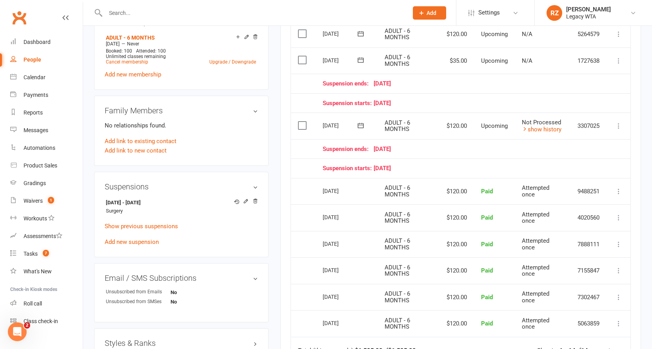
scroll to position [354, 0]
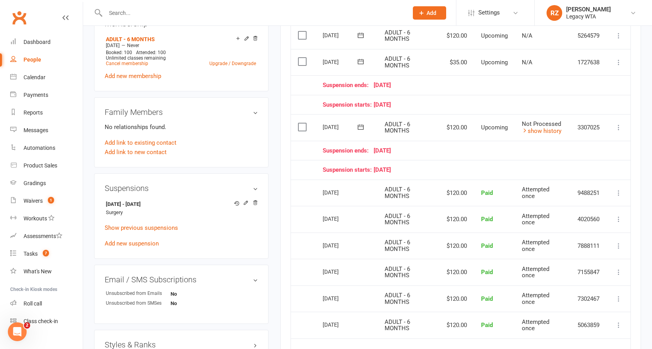
click at [359, 59] on icon at bounding box center [361, 61] width 6 height 5
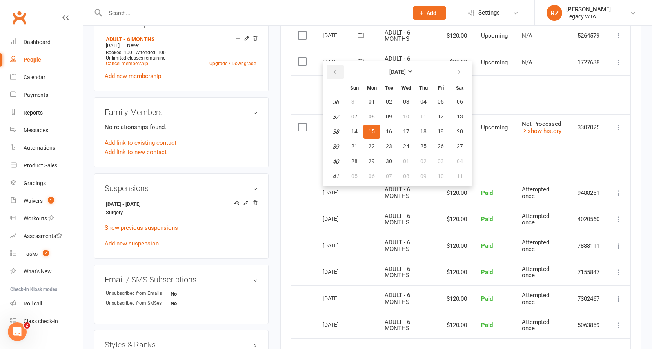
click at [336, 72] on icon "button" at bounding box center [334, 72] width 5 height 6
click at [443, 134] on button "15" at bounding box center [440, 132] width 16 height 14
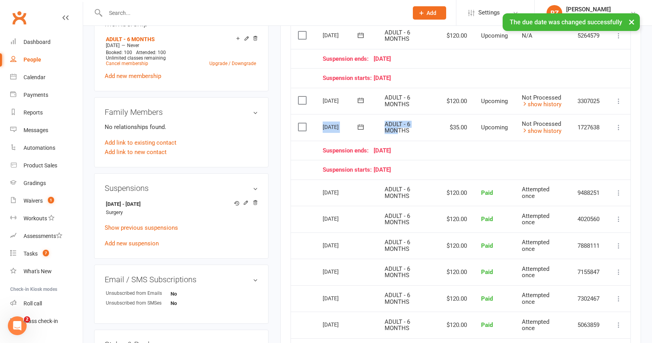
drag, startPoint x: 315, startPoint y: 123, endPoint x: 396, endPoint y: 122, distance: 80.7
click at [396, 122] on tr "Select this 15 Aug 2025 Dean Thill ADULT - 6 MONTHS $35.00 Upcoming Not Process…" at bounding box center [460, 127] width 339 height 27
click at [451, 127] on td "$35.00" at bounding box center [456, 127] width 34 height 27
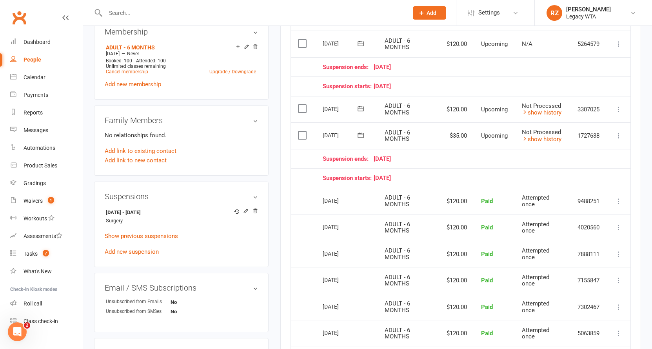
scroll to position [334, 0]
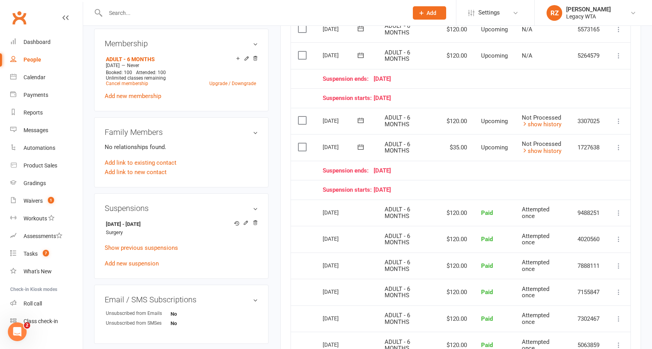
click at [614, 51] on button at bounding box center [618, 55] width 9 height 9
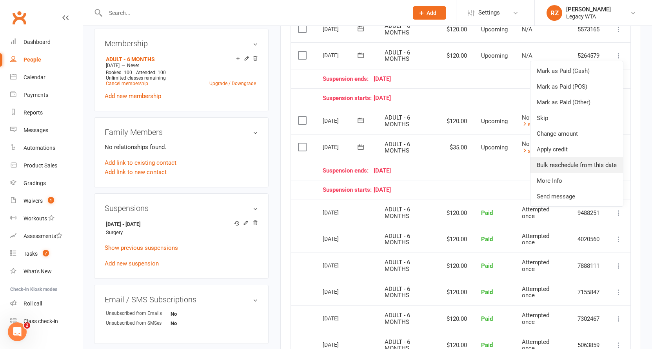
click at [575, 157] on link "Bulk reschedule from this date" at bounding box center [576, 165] width 92 height 16
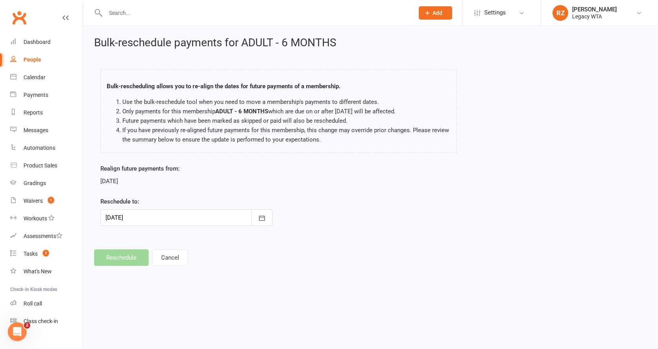
click at [144, 214] on div at bounding box center [186, 217] width 172 height 16
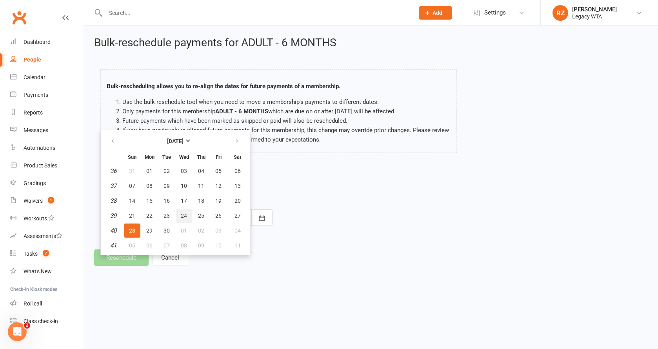
click at [181, 216] on span "24" at bounding box center [184, 215] width 6 height 6
type input "24 Sep 2025"
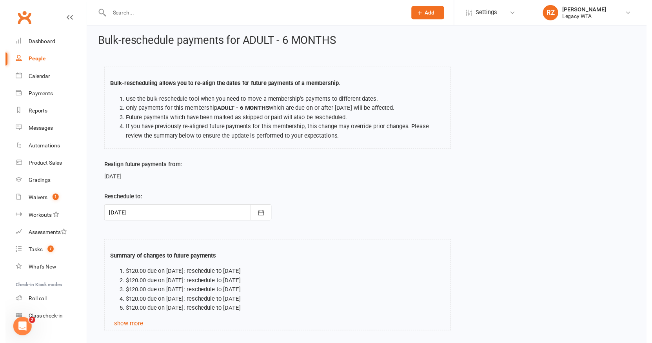
scroll to position [57, 0]
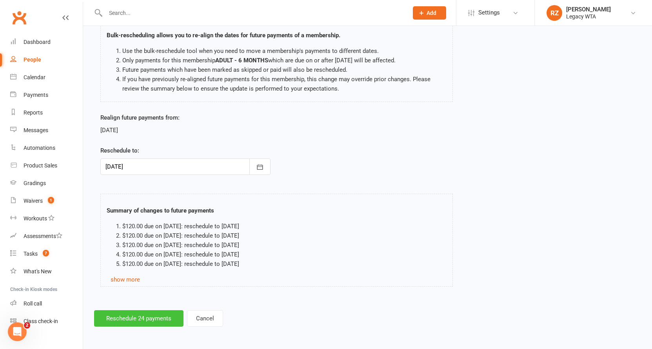
click at [143, 312] on button "Reschedule 24 payments" at bounding box center [138, 318] width 89 height 16
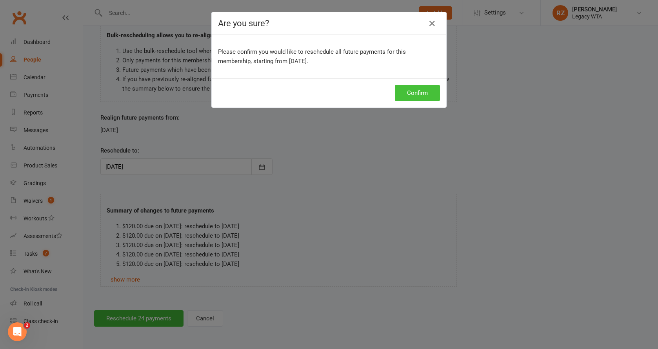
click at [405, 95] on button "Confirm" at bounding box center [417, 93] width 45 height 16
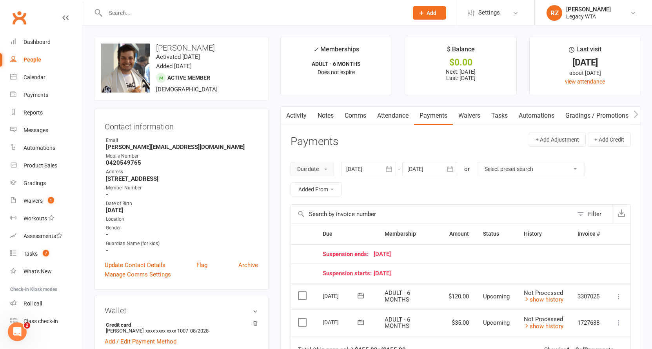
scroll to position [56, 0]
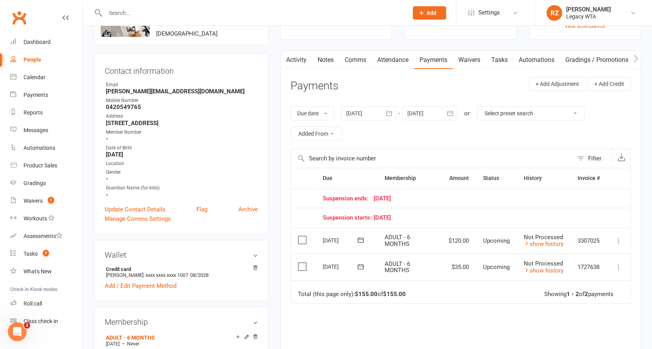
click at [362, 111] on div at bounding box center [368, 113] width 55 height 14
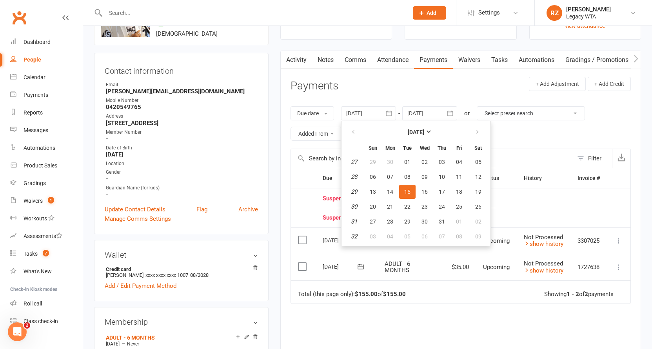
click at [352, 123] on th at bounding box center [354, 131] width 20 height 17
drag, startPoint x: 352, startPoint y: 123, endPoint x: 355, endPoint y: 128, distance: 5.6
click at [352, 123] on th at bounding box center [354, 131] width 20 height 17
click at [355, 129] on icon "button" at bounding box center [352, 132] width 5 height 6
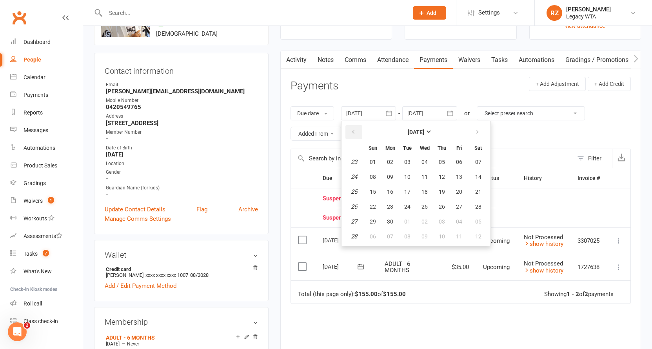
click at [355, 129] on icon "button" at bounding box center [352, 132] width 5 height 6
click at [368, 174] on button "02" at bounding box center [372, 177] width 16 height 14
type input "02 Mar 2025"
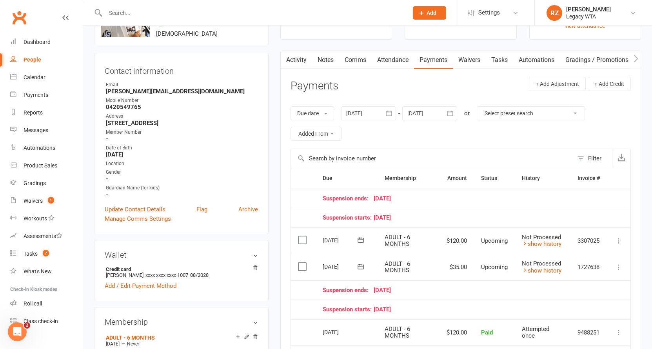
click at [417, 109] on div at bounding box center [429, 113] width 55 height 14
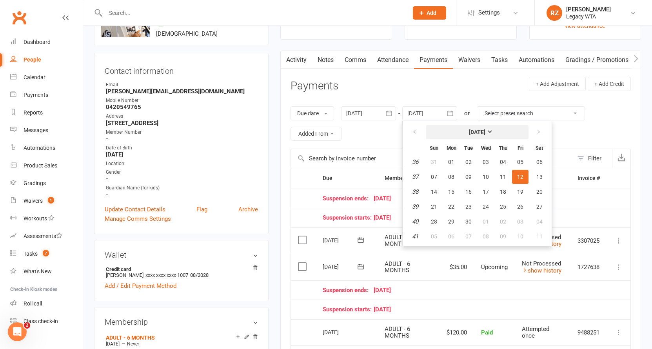
click at [453, 130] on button "September 2025" at bounding box center [477, 132] width 103 height 14
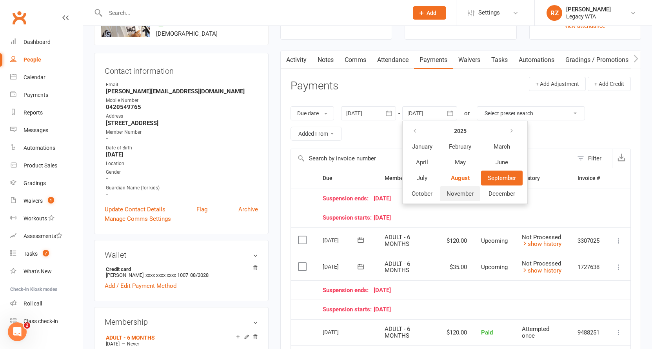
click at [473, 192] on span "November" at bounding box center [459, 193] width 27 height 7
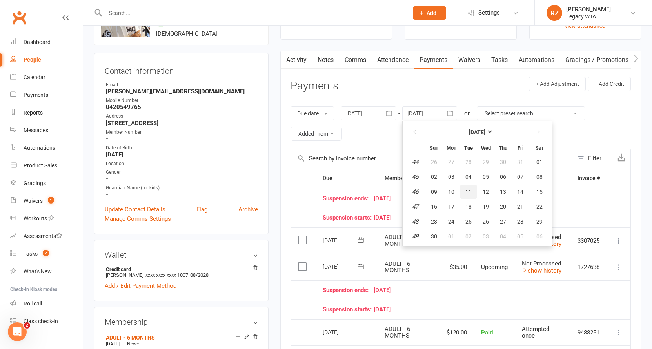
click at [475, 192] on button "11" at bounding box center [468, 192] width 16 height 14
type input "11 Nov 2025"
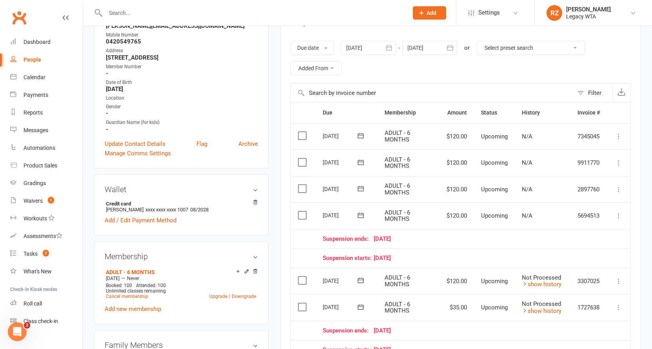
scroll to position [190, 0]
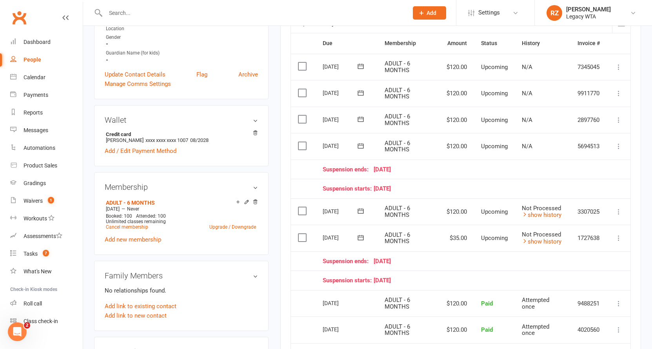
click at [281, 0] on div at bounding box center [248, 12] width 308 height 25
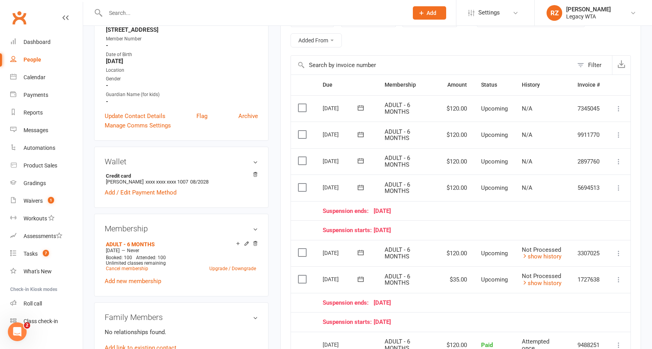
scroll to position [156, 0]
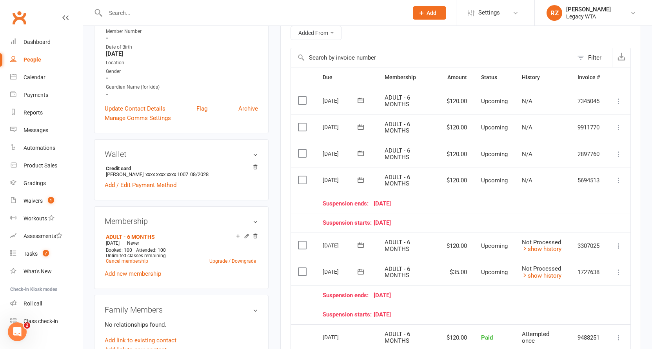
drag, startPoint x: 400, startPoint y: 264, endPoint x: 471, endPoint y: 256, distance: 71.8
click at [471, 259] on tr "Select this 15 Aug 2025 Dean Thill ADULT - 6 MONTHS $35.00 Upcoming Not Process…" at bounding box center [460, 272] width 339 height 27
drag, startPoint x: 370, startPoint y: 243, endPoint x: 453, endPoint y: 239, distance: 83.6
click at [453, 239] on tr "Select this 19 Aug 2025 Dean Thill ADULT - 6 MONTHS $120.00 Upcoming Not Proces…" at bounding box center [460, 245] width 339 height 27
drag, startPoint x: 331, startPoint y: 201, endPoint x: 451, endPoint y: 205, distance: 120.0
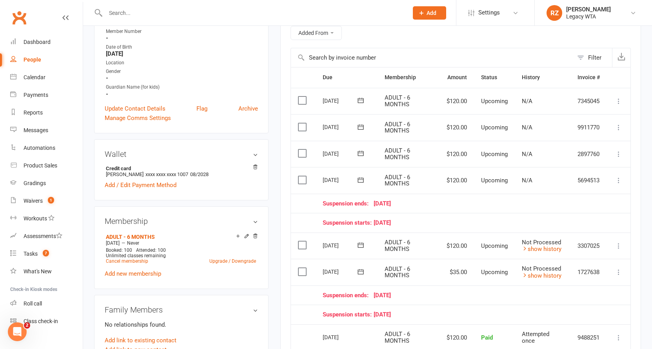
click at [451, 205] on td "Suspension ends: 14 September 25" at bounding box center [460, 204] width 291 height 20
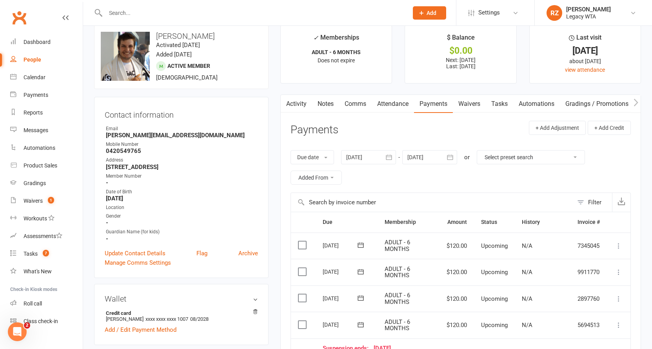
scroll to position [0, 0]
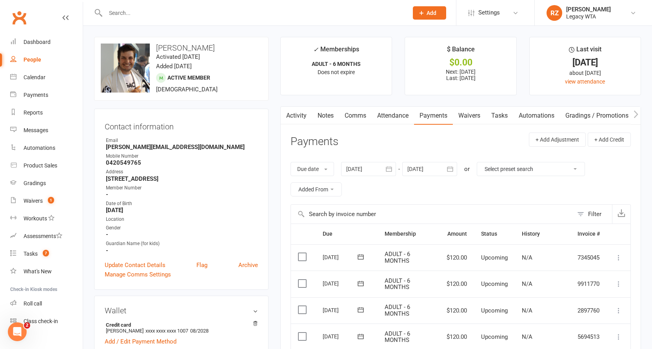
click at [480, 118] on link "Waivers" at bounding box center [469, 116] width 33 height 18
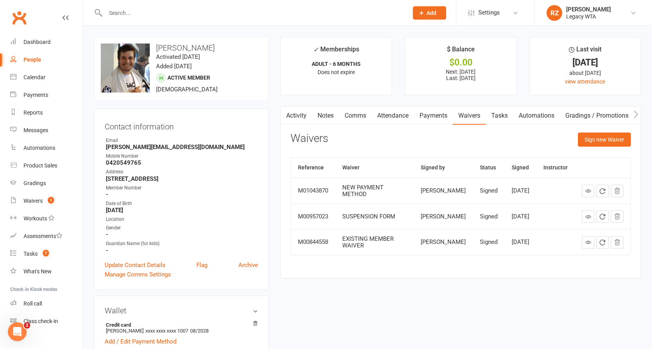
click at [190, 21] on div at bounding box center [248, 12] width 308 height 25
click at [188, 9] on input "text" at bounding box center [252, 12] width 299 height 11
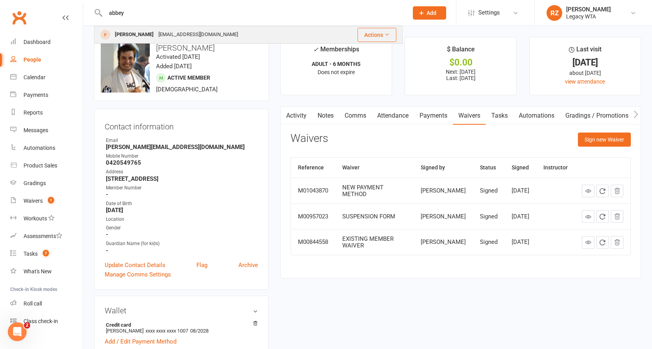
type input "abbey"
click at [173, 27] on div "Abbey Van Haren abbeyvh13@gmail.com" at bounding box center [213, 35] width 236 height 16
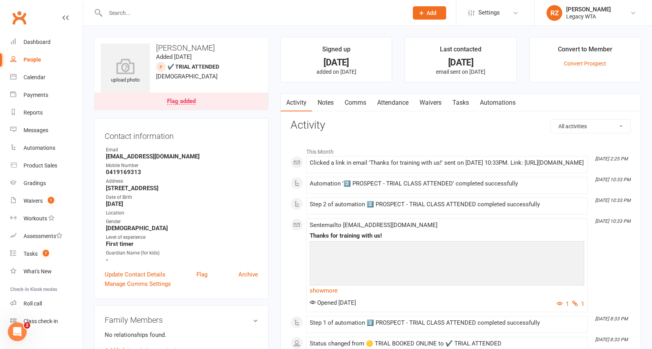
click at [399, 102] on link "Attendance" at bounding box center [393, 103] width 42 height 18
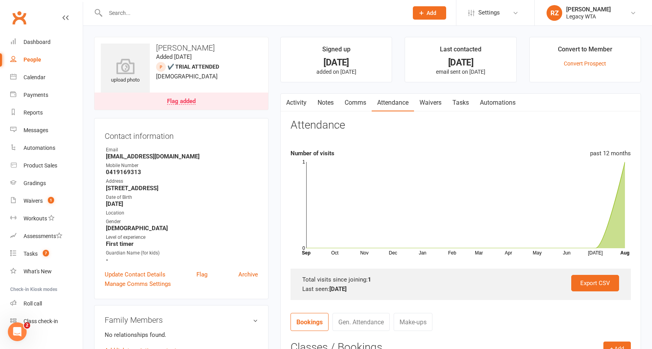
click at [430, 100] on link "Waivers" at bounding box center [430, 103] width 33 height 18
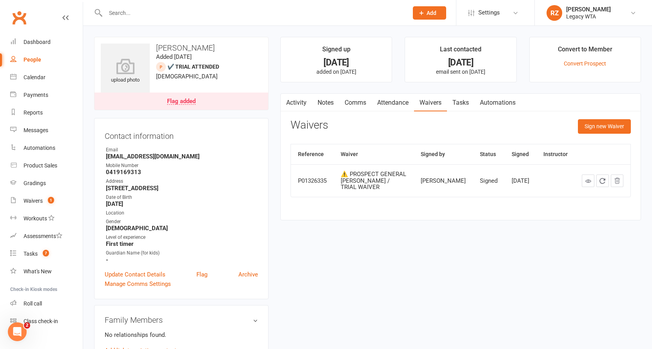
click at [388, 104] on link "Attendance" at bounding box center [393, 103] width 42 height 18
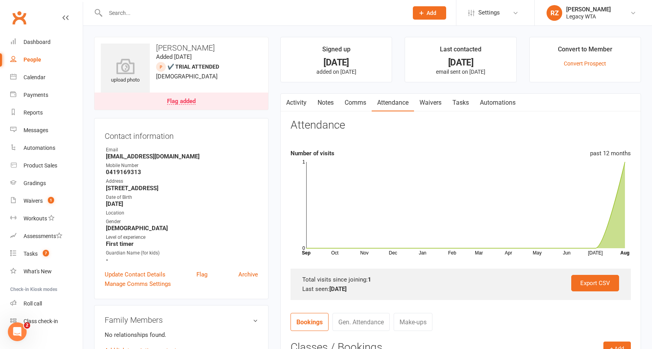
scroll to position [368, 0]
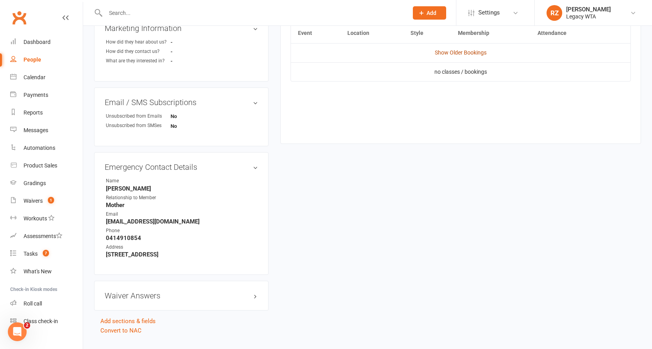
click at [462, 53] on link "Show Older Bookings" at bounding box center [461, 52] width 52 height 6
click at [149, 17] on input "text" at bounding box center [252, 12] width 299 height 11
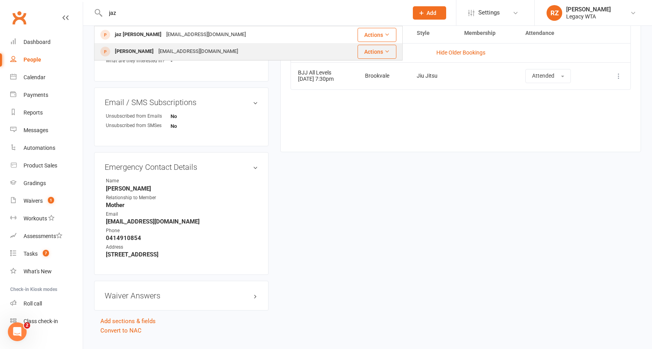
type input "jaz"
click at [156, 51] on div "jasminekilpatrick20@gmail.com" at bounding box center [198, 51] width 84 height 11
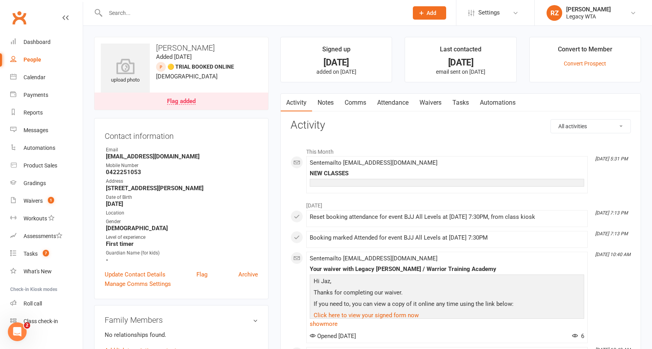
click at [165, 16] on input "text" at bounding box center [252, 12] width 299 height 11
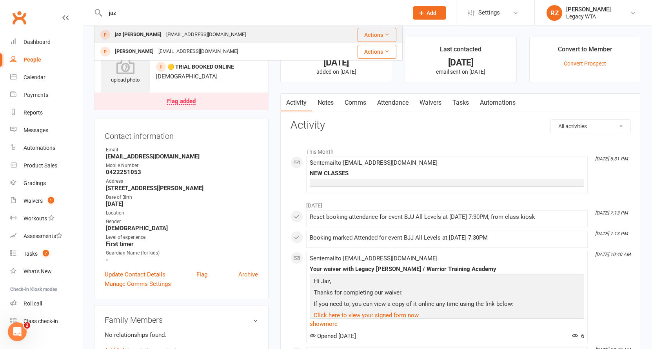
type input "jaz"
click at [164, 31] on div "jk76@utas.edu.au" at bounding box center [206, 34] width 84 height 11
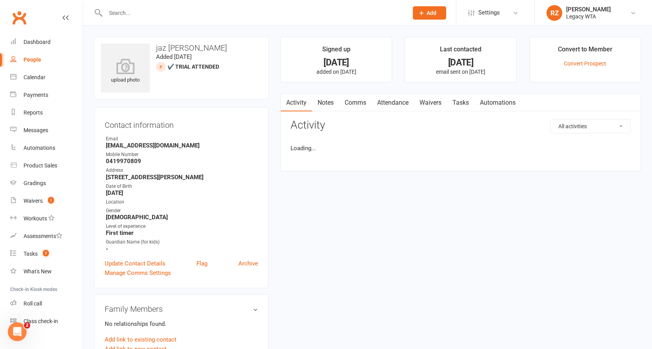
click at [434, 107] on link "Waivers" at bounding box center [430, 103] width 33 height 18
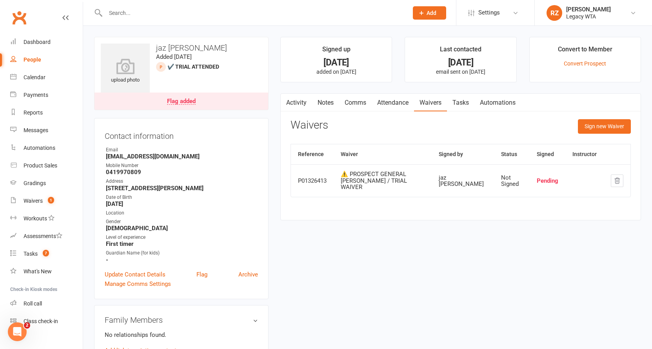
click at [394, 101] on link "Attendance" at bounding box center [393, 103] width 42 height 18
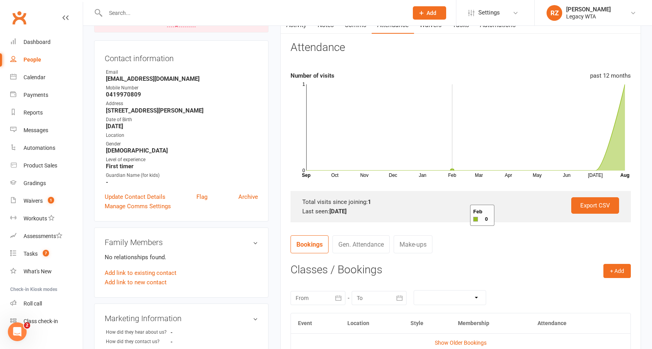
scroll to position [159, 0]
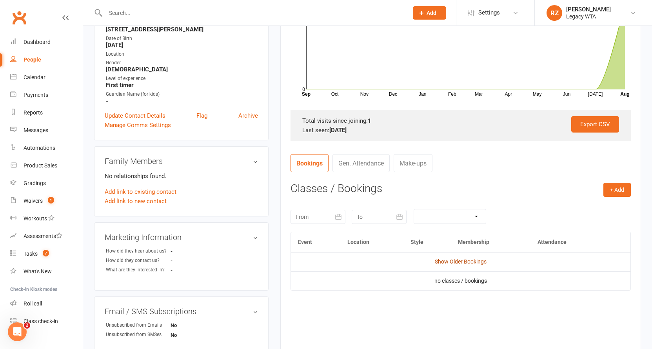
click at [463, 261] on link "Show Older Bookings" at bounding box center [461, 261] width 52 height 6
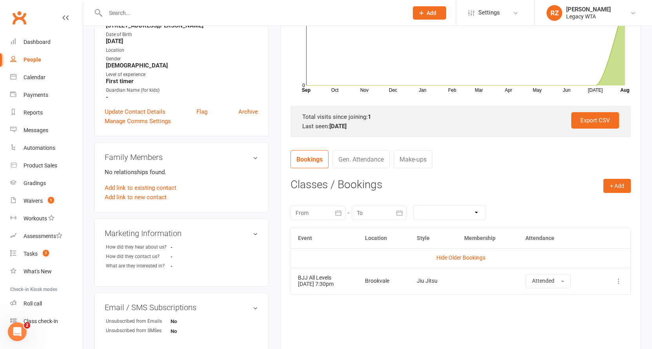
scroll to position [0, 0]
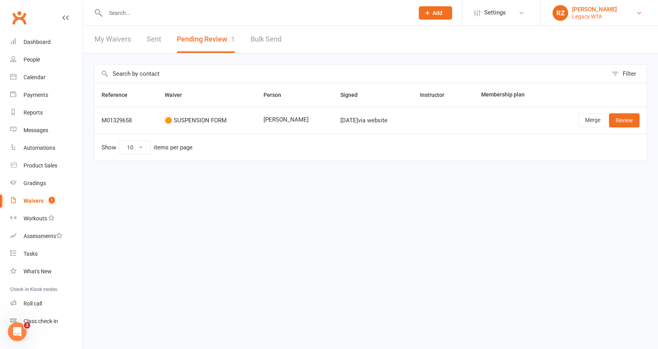
click at [625, 11] on link "RZ Renata Zegaib Legacy WTA" at bounding box center [599, 13] width 94 height 16
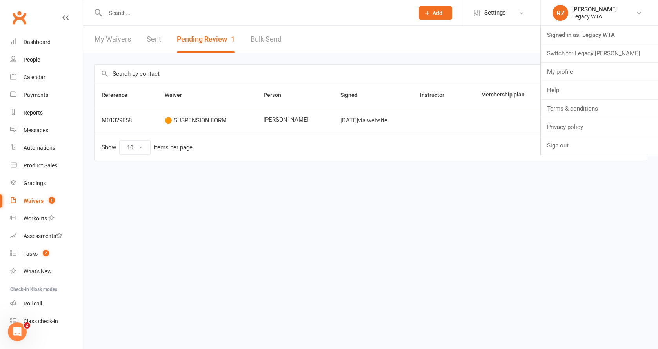
click at [382, 194] on html "Prospect Member Non-attending contact Class / event Appointment Grading event T…" at bounding box center [329, 97] width 658 height 194
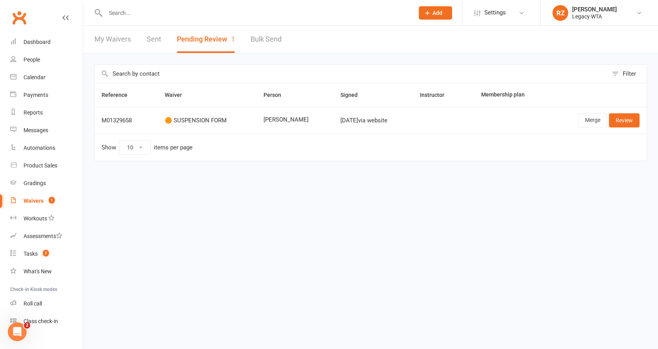
click at [185, 13] on input "text" at bounding box center [255, 12] width 305 height 11
type input "d"
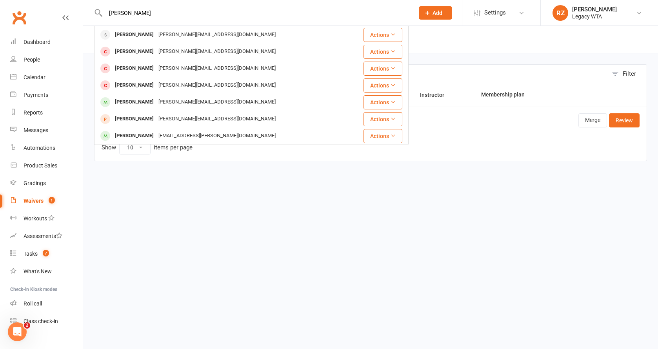
type input "Dean"
click at [215, 194] on html "Dean Dean Thill dean.thill42@gmail.com Actions Dean Thill dean.thill42@gmail.co…" at bounding box center [329, 97] width 658 height 194
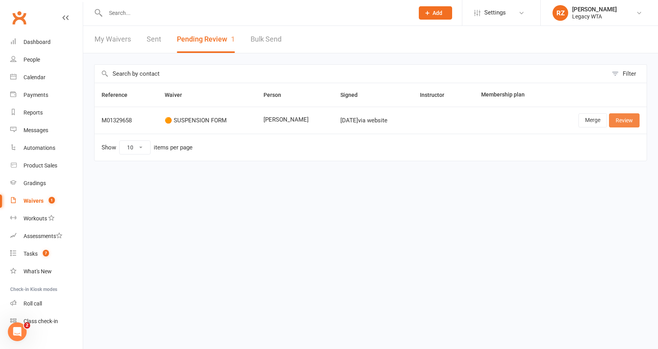
click at [622, 122] on link "Review" at bounding box center [624, 120] width 31 height 14
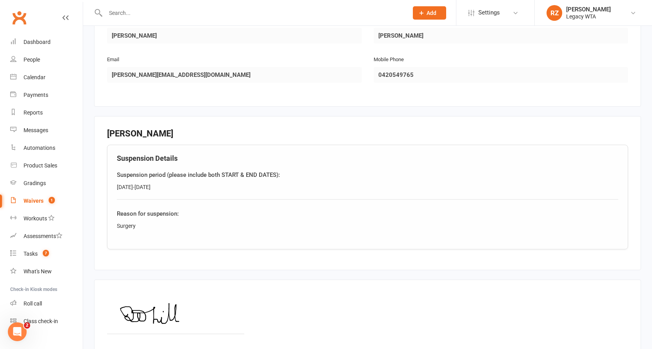
scroll to position [154, 0]
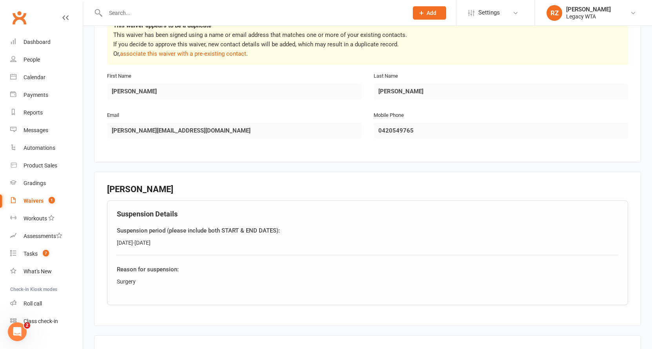
drag, startPoint x: 113, startPoint y: 241, endPoint x: 170, endPoint y: 243, distance: 57.7
click at [170, 243] on div "Suspension Details Suspension period (please include both START & END DATES): 2…" at bounding box center [367, 252] width 521 height 105
click at [192, 245] on div "[DATE]-[DATE]" at bounding box center [367, 242] width 501 height 9
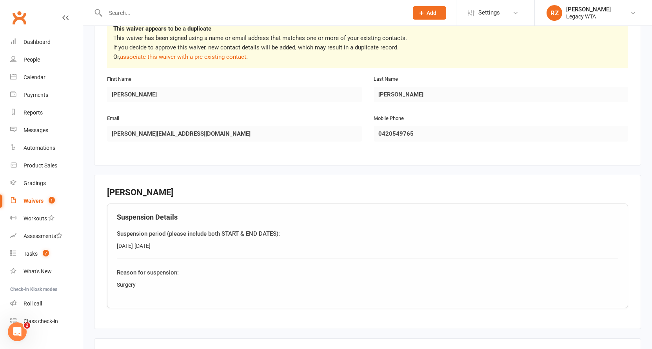
scroll to position [293, 0]
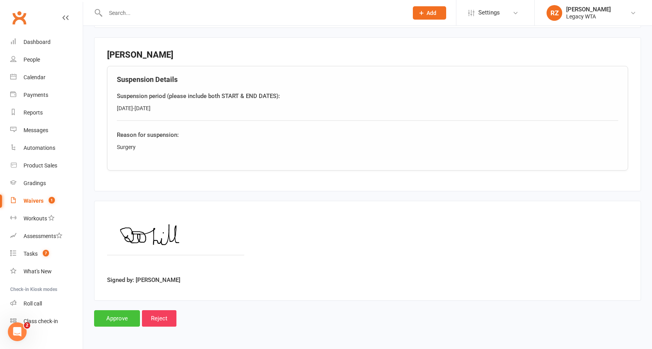
click at [116, 313] on input "Approve" at bounding box center [117, 318] width 46 height 16
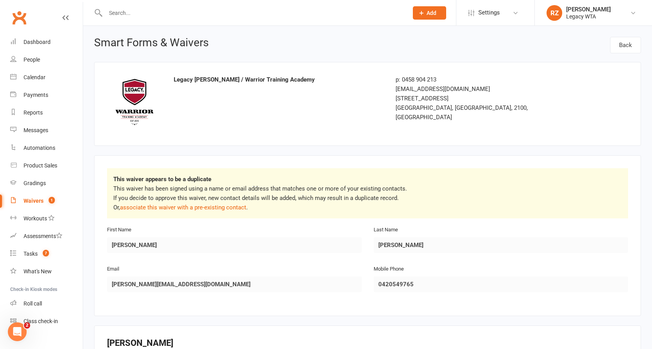
click at [138, 17] on input "text" at bounding box center [252, 12] width 299 height 11
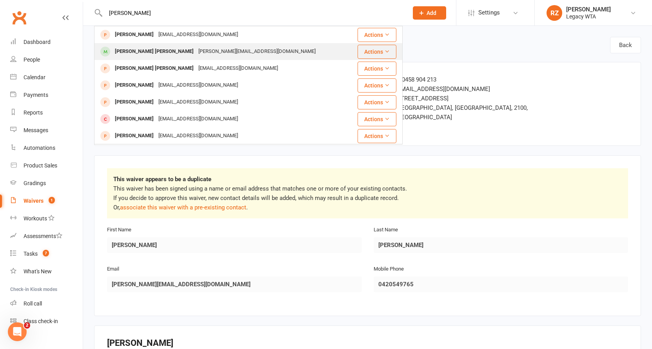
type input "frances"
click at [139, 53] on div "Francesco Useche Macfarlane" at bounding box center [153, 51] width 83 height 11
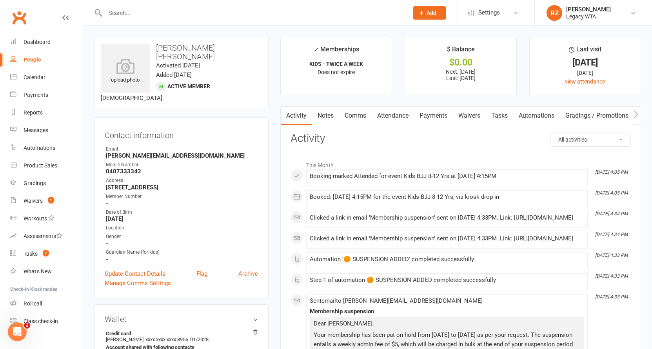
click at [189, 13] on input "text" at bounding box center [252, 12] width 299 height 11
click at [428, 116] on link "Payments" at bounding box center [433, 116] width 39 height 18
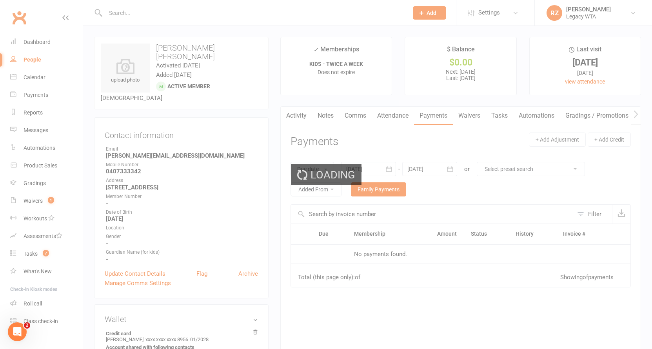
scroll to position [0, 0]
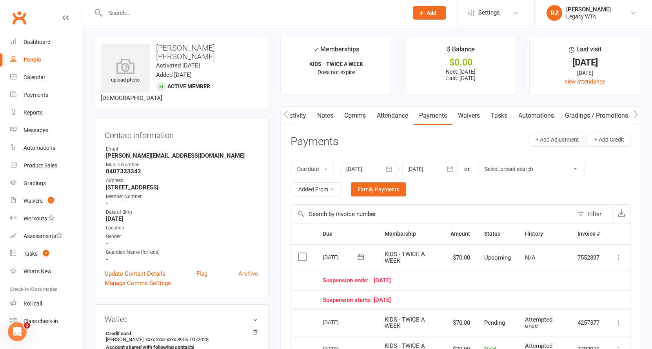
click at [426, 169] on div at bounding box center [429, 169] width 55 height 14
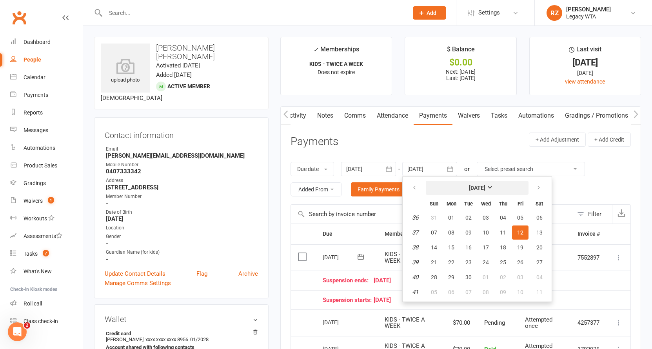
click at [448, 189] on button "September 2025" at bounding box center [477, 188] width 103 height 14
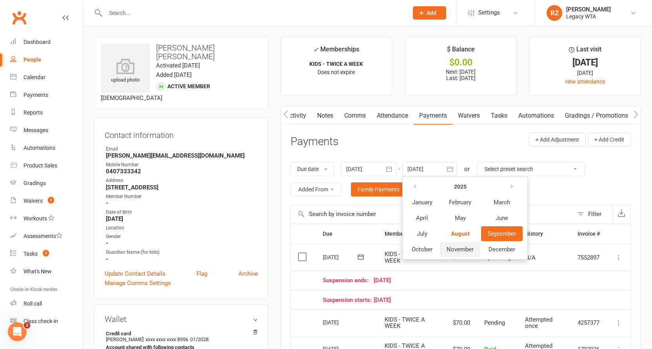
click at [462, 250] on span "November" at bounding box center [459, 249] width 27 height 7
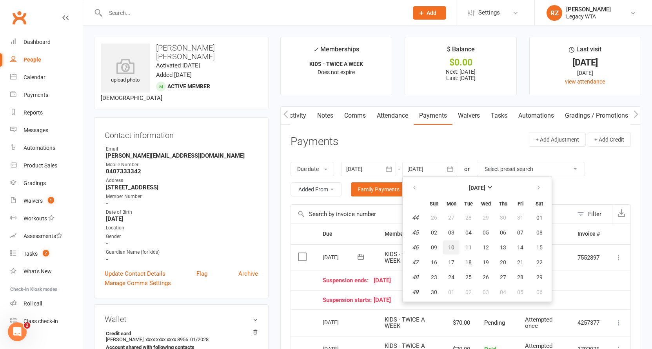
click at [459, 242] on button "10" at bounding box center [451, 247] width 16 height 14
type input "10 Nov 2025"
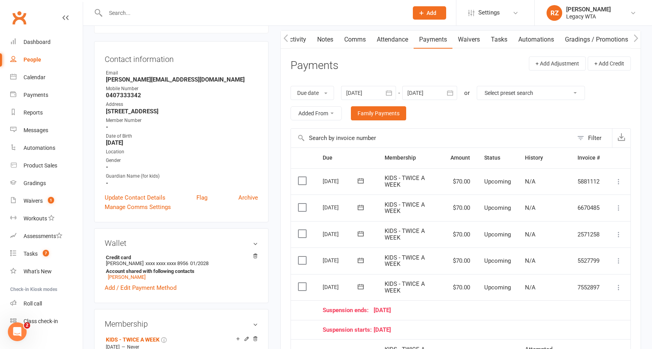
scroll to position [216, 0]
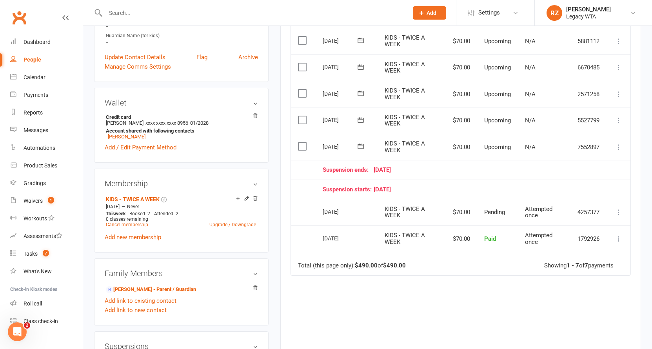
click at [618, 143] on icon at bounding box center [618, 147] width 8 height 8
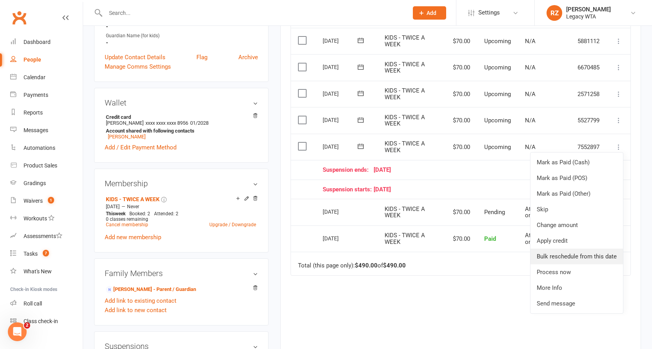
click at [570, 248] on link "Bulk reschedule from this date" at bounding box center [576, 256] width 92 height 16
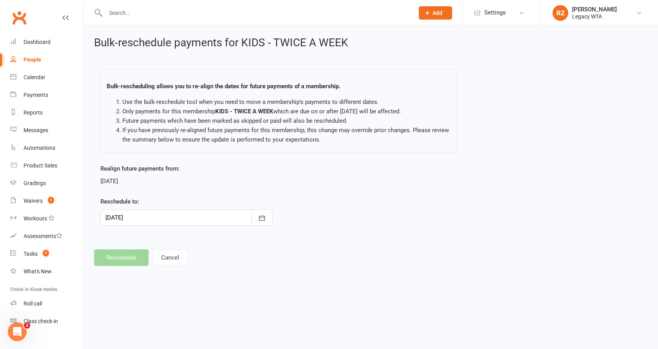
click at [136, 218] on div at bounding box center [186, 217] width 172 height 16
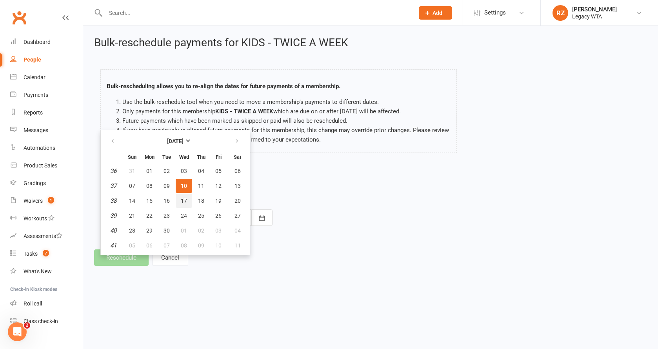
click at [185, 198] on span "17" at bounding box center [184, 201] width 6 height 6
type input "17 Sep 2025"
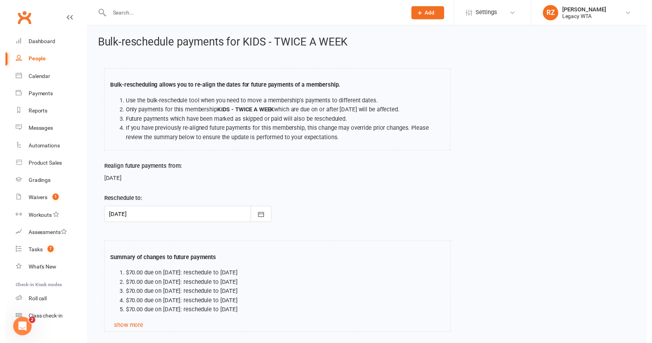
scroll to position [57, 0]
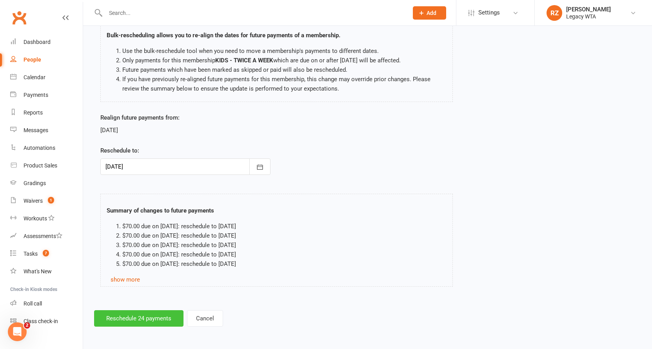
click at [139, 310] on button "Reschedule 24 payments" at bounding box center [138, 318] width 89 height 16
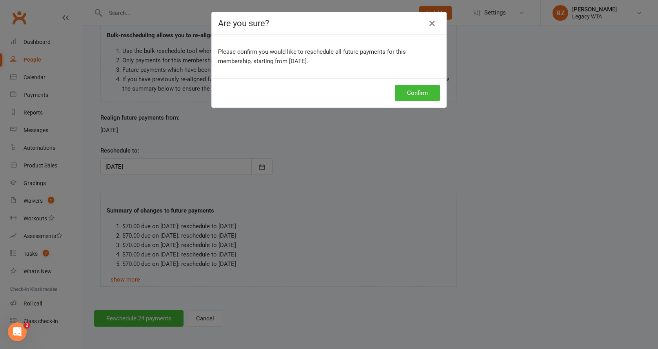
drag, startPoint x: 420, startPoint y: 90, endPoint x: 445, endPoint y: 113, distance: 34.1
click at [420, 90] on button "Confirm" at bounding box center [417, 93] width 45 height 16
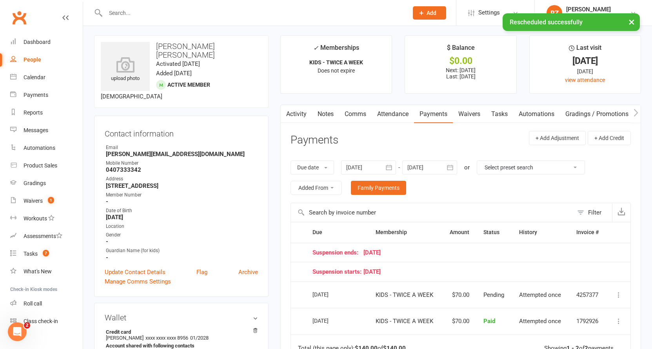
scroll to position [10, 0]
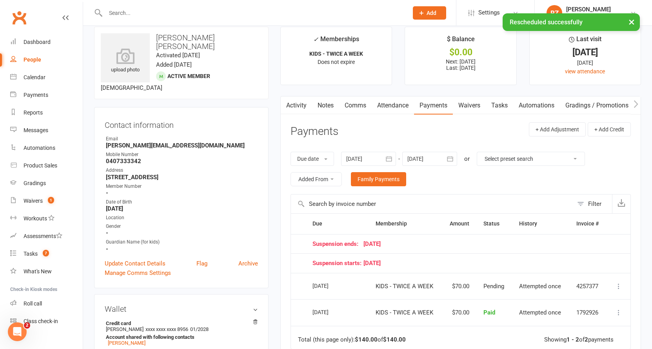
click at [420, 157] on div at bounding box center [429, 159] width 55 height 14
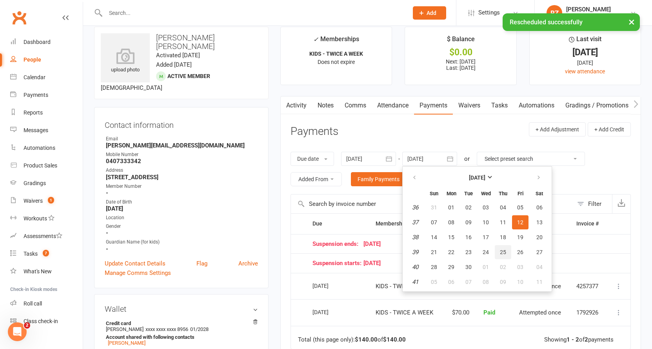
click at [506, 250] on span "25" at bounding box center [503, 252] width 6 height 6
type input "25 Sep 2025"
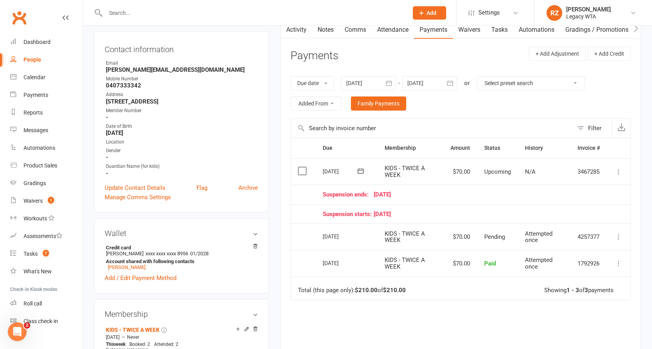
scroll to position [0, 0]
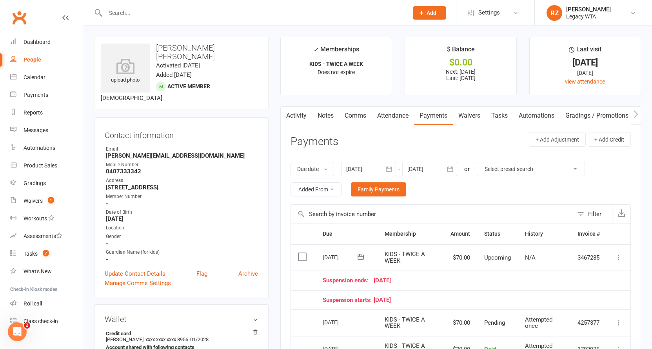
click at [213, 14] on input "text" at bounding box center [252, 12] width 299 height 11
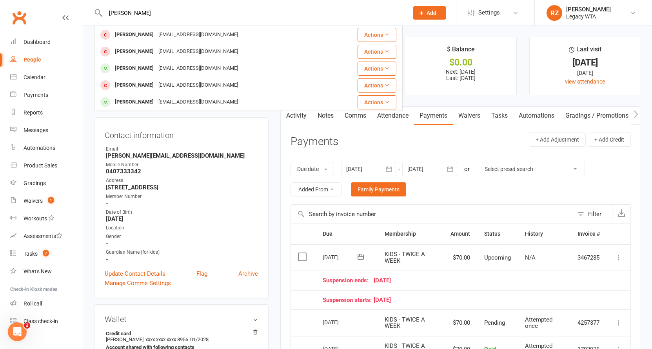
type input "Pedro"
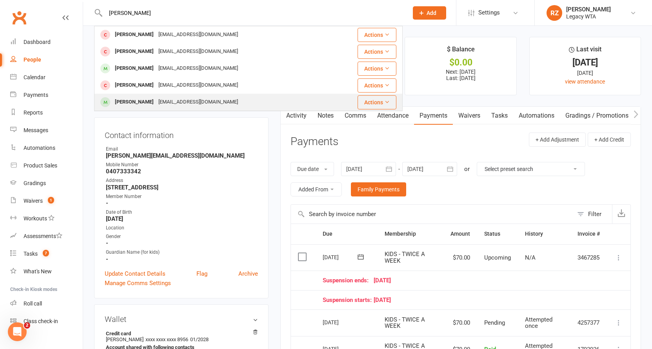
drag, startPoint x: 213, startPoint y: 14, endPoint x: 153, endPoint y: 102, distance: 106.3
click at [153, 102] on div "Pedro Ladeia de Moura" at bounding box center [133, 101] width 43 height 11
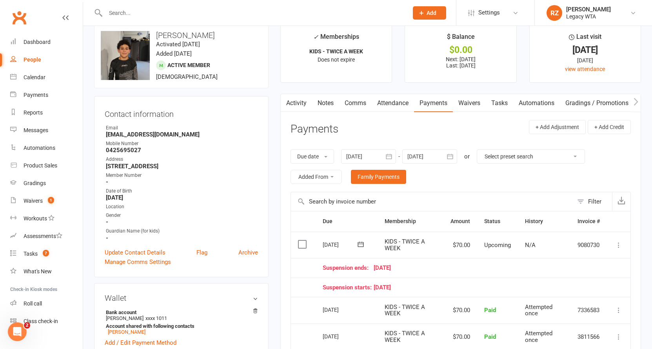
scroll to position [353, 0]
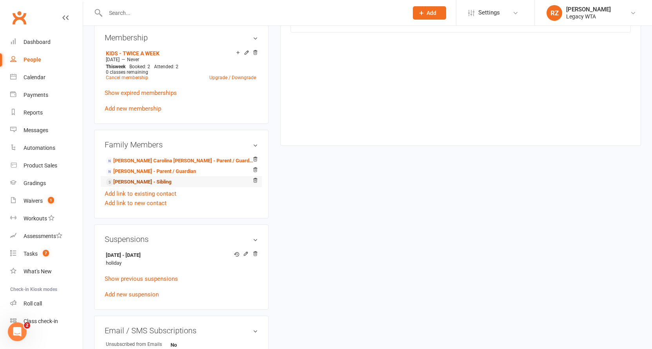
click at [162, 183] on link "Luca Ladeia De Moura - Sibling" at bounding box center [138, 182] width 65 height 8
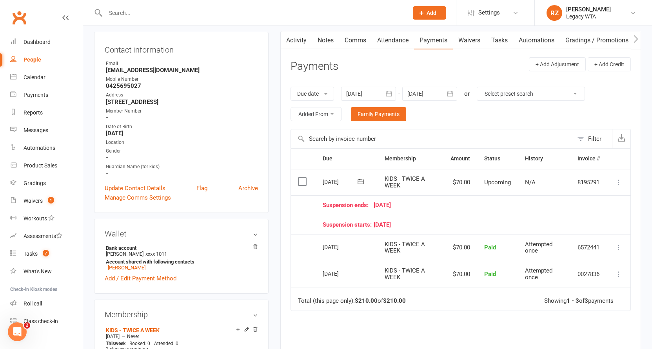
scroll to position [103, 0]
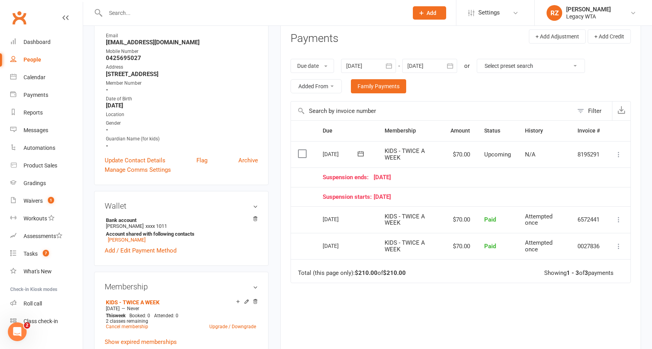
click at [616, 155] on icon at bounding box center [618, 154] width 8 height 8
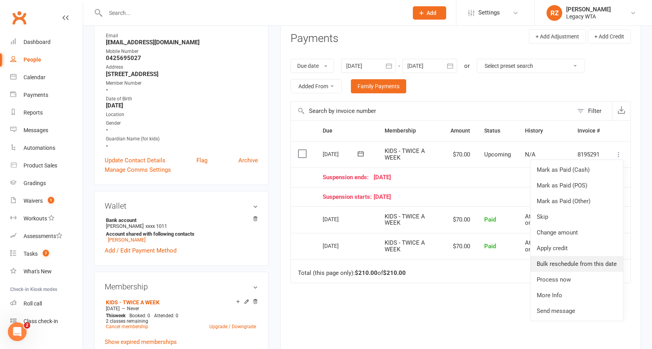
click at [578, 263] on link "Bulk reschedule from this date" at bounding box center [576, 264] width 92 height 16
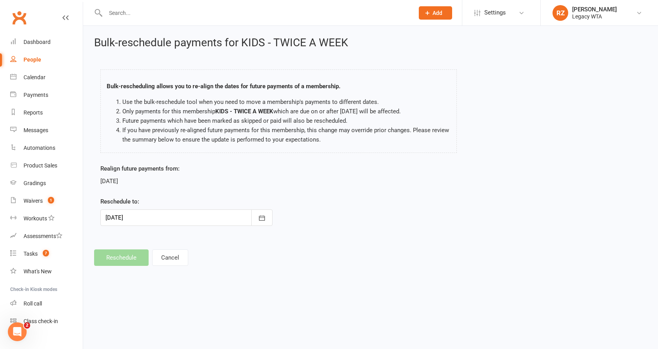
click at [150, 218] on div at bounding box center [186, 217] width 172 height 16
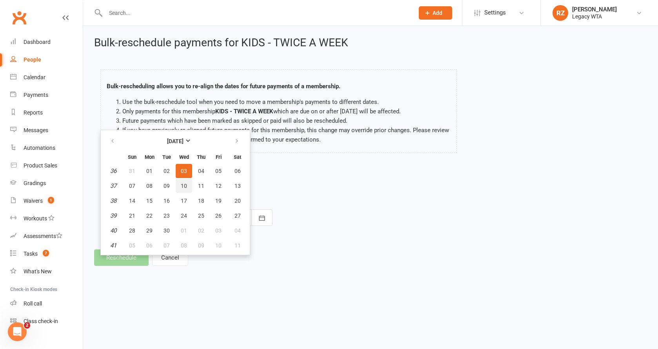
click at [185, 187] on span "10" at bounding box center [184, 186] width 6 height 6
type input "10 Sep 2025"
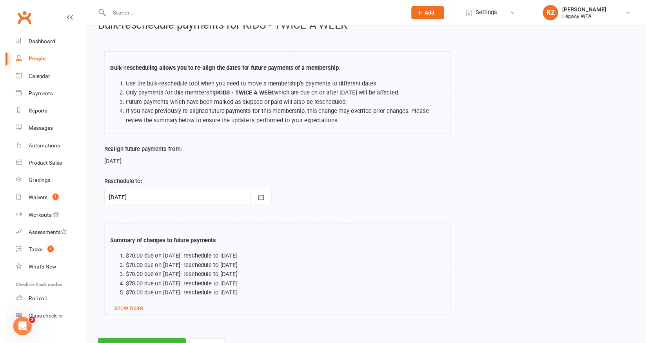
scroll to position [57, 0]
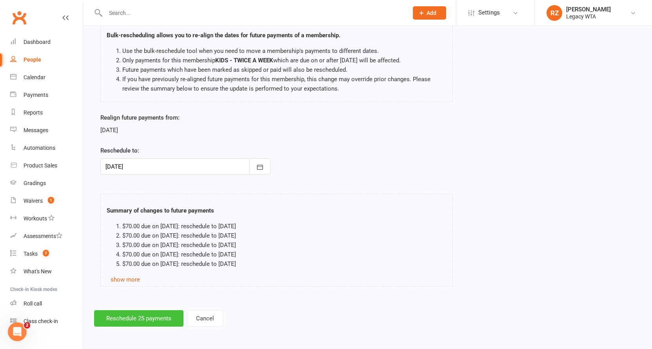
click at [132, 311] on button "Reschedule 25 payments" at bounding box center [138, 318] width 89 height 16
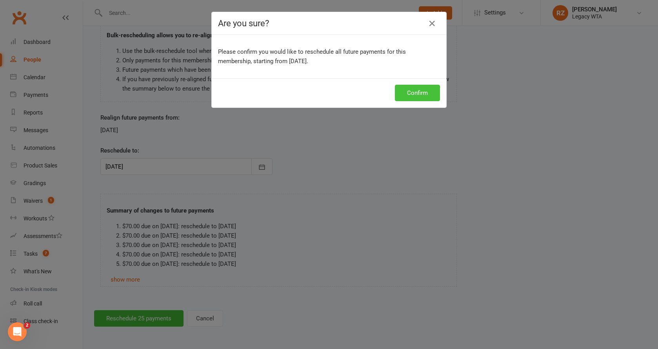
click at [412, 93] on button "Confirm" at bounding box center [417, 93] width 45 height 16
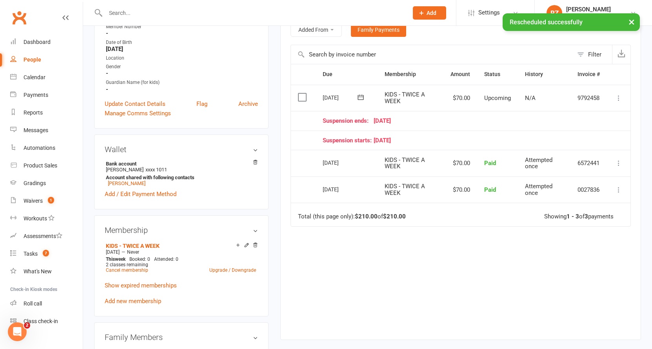
scroll to position [303, 0]
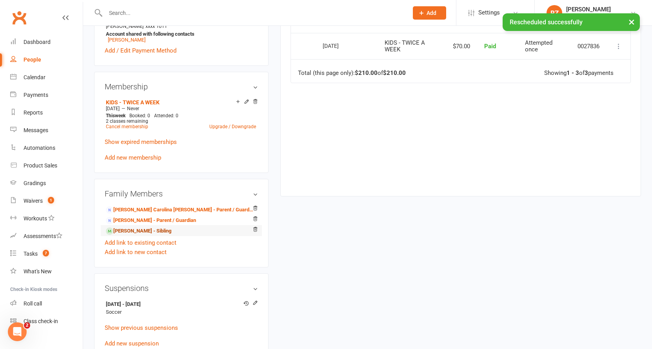
click at [160, 229] on link "Pedro Ladeia de Moura - Sibling" at bounding box center [138, 231] width 65 height 8
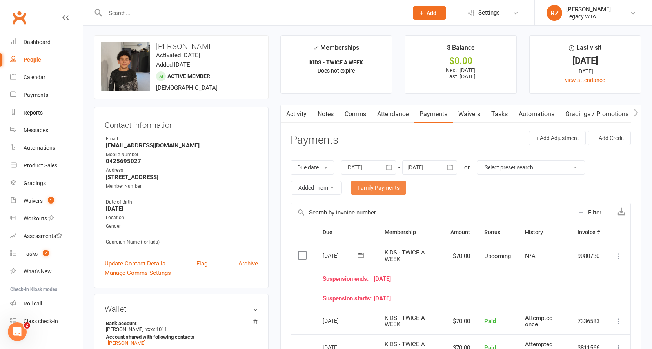
scroll to position [51, 0]
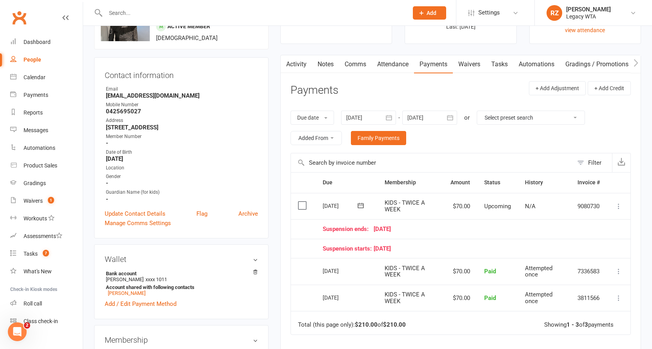
click at [419, 117] on div at bounding box center [429, 118] width 55 height 14
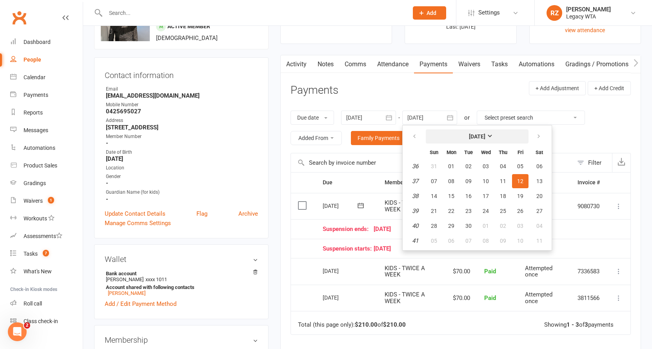
click at [444, 133] on button "September 2025" at bounding box center [477, 136] width 103 height 14
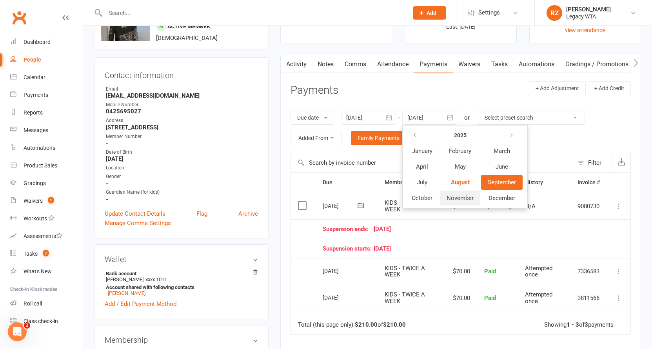
click at [477, 195] on button "November" at bounding box center [460, 197] width 40 height 15
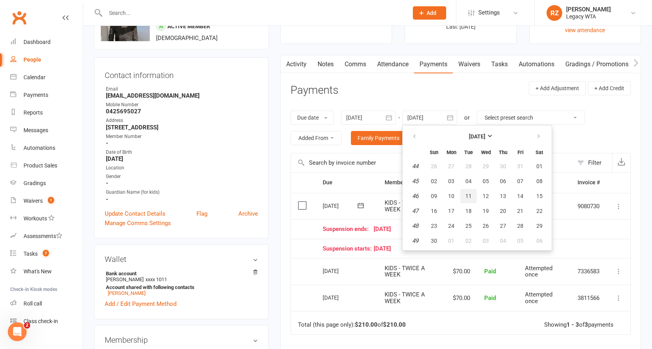
click at [472, 189] on button "11" at bounding box center [468, 196] width 16 height 14
type input "11 Nov 2025"
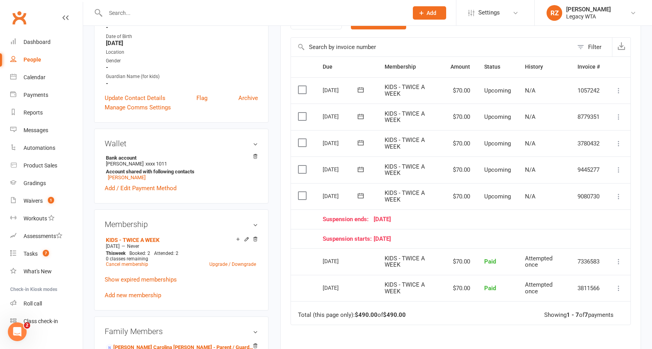
scroll to position [91, 0]
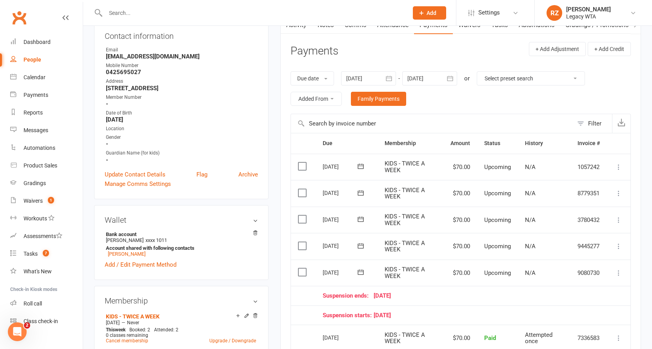
click at [362, 76] on div at bounding box center [368, 78] width 55 height 14
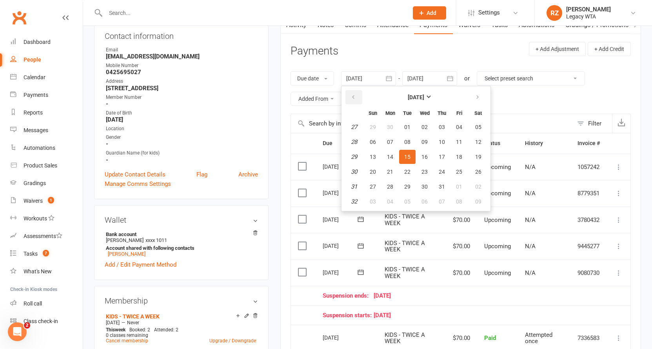
click at [358, 93] on button "button" at bounding box center [353, 97] width 17 height 14
click at [375, 145] on button "06" at bounding box center [372, 142] width 16 height 14
type input "06 Apr 2025"
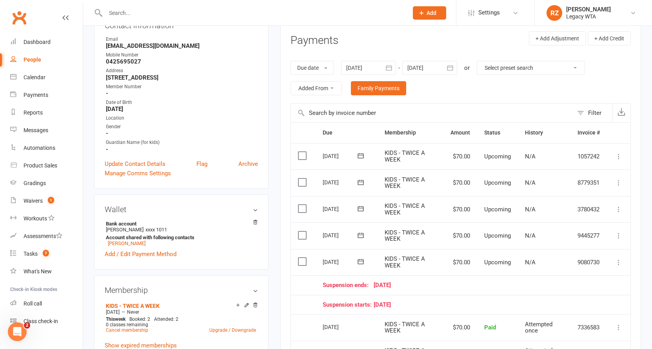
scroll to position [170, 0]
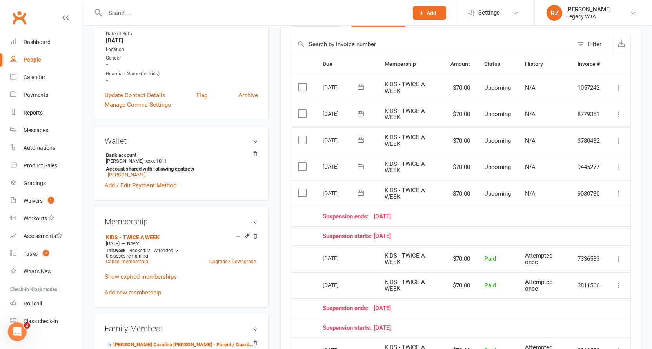
click at [194, 1] on div at bounding box center [248, 12] width 308 height 25
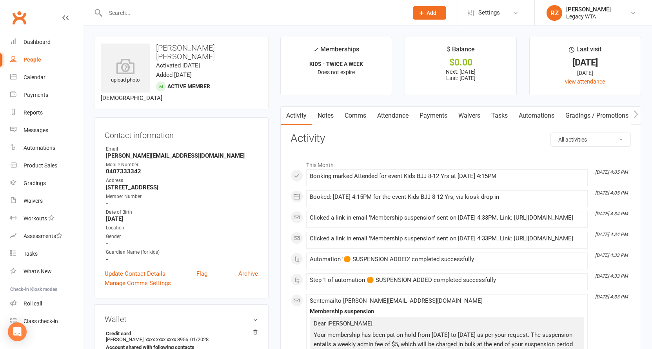
click at [111, 10] on input "text" at bounding box center [252, 12] width 299 height 11
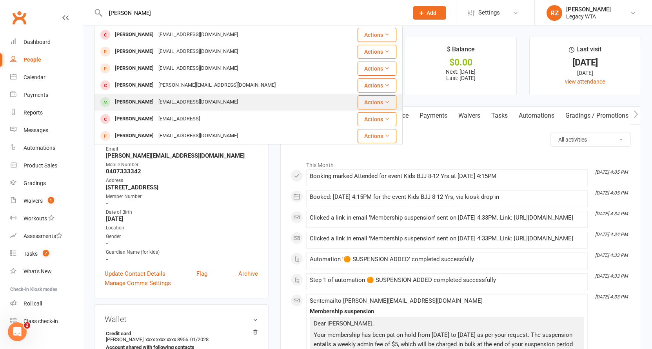
type input "tom"
click at [156, 106] on div "Tdgrover23@outlook.com" at bounding box center [198, 101] width 84 height 11
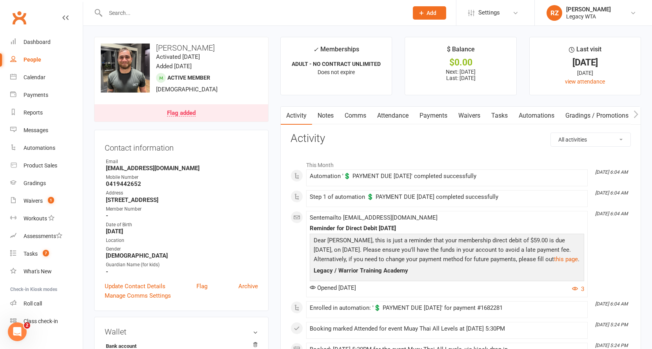
click at [459, 116] on link "Waivers" at bounding box center [469, 116] width 33 height 18
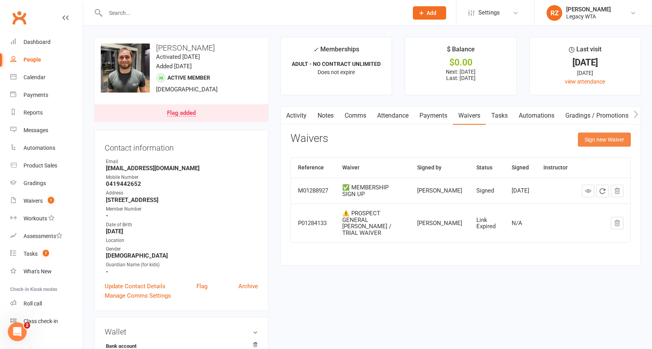
click at [597, 141] on button "Sign new Waiver" at bounding box center [604, 139] width 53 height 14
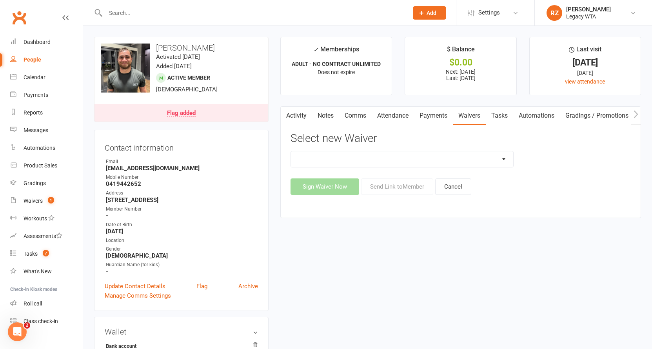
select select "10216"
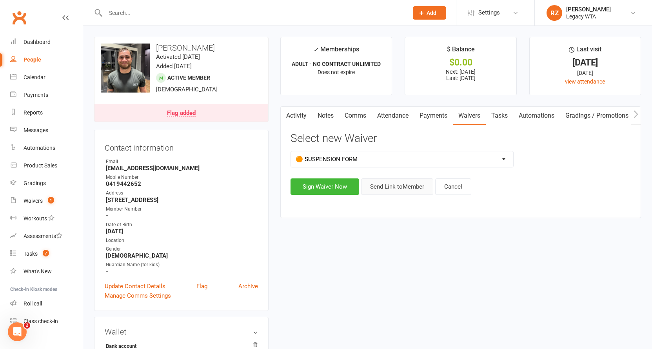
click at [380, 182] on button "Send Link to Member" at bounding box center [397, 186] width 72 height 16
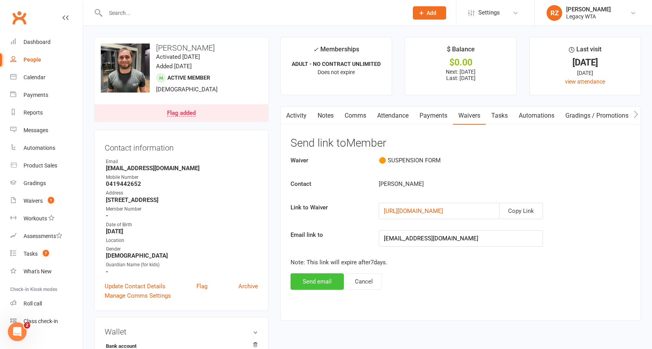
click at [322, 278] on button "Send email" at bounding box center [316, 281] width 53 height 16
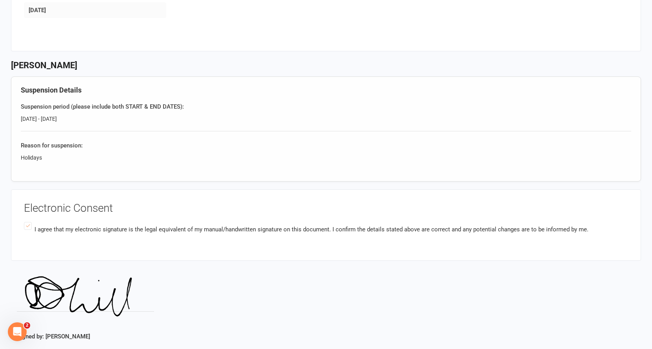
scroll to position [154, 0]
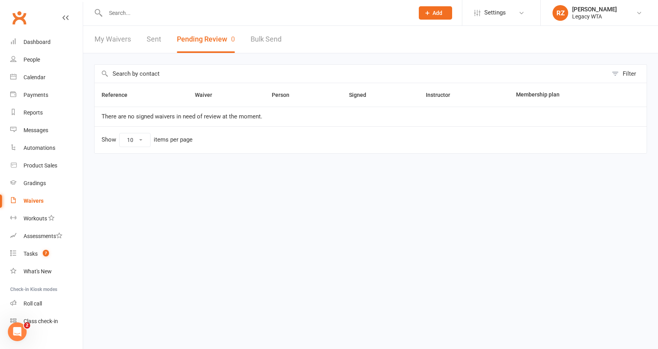
click at [179, 9] on input "text" at bounding box center [255, 12] width 305 height 11
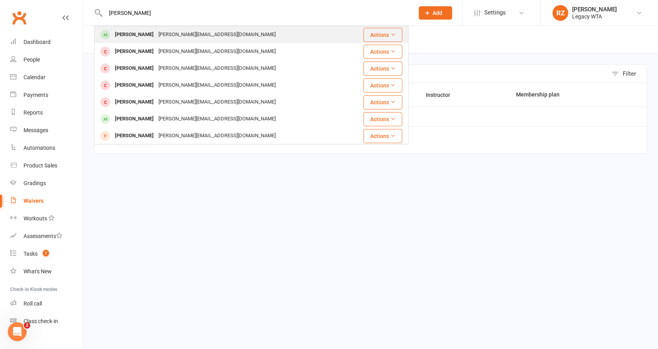
type input "dean"
click at [156, 32] on div "[PERSON_NAME][EMAIL_ADDRESS][DOMAIN_NAME]" at bounding box center [217, 34] width 122 height 11
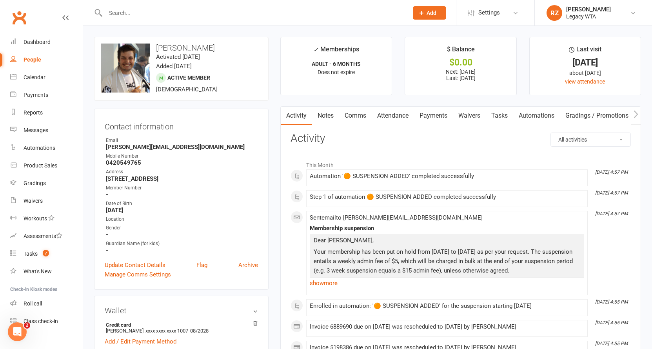
click at [470, 112] on link "Waivers" at bounding box center [469, 116] width 33 height 18
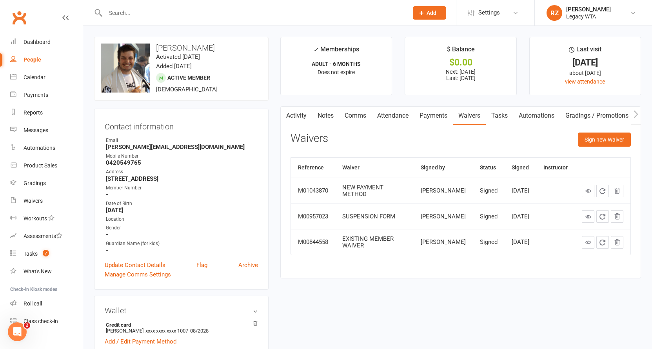
click at [149, 14] on input "text" at bounding box center [252, 12] width 299 height 11
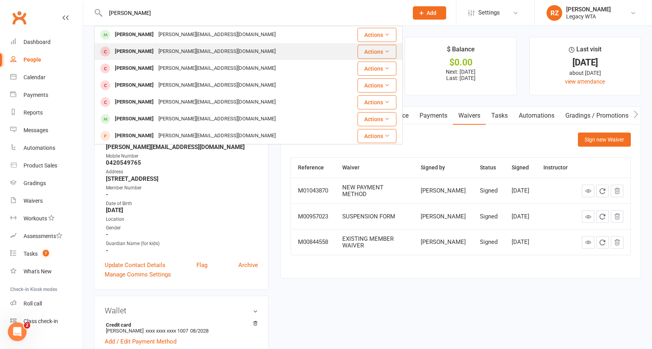
type input "dean"
click at [131, 53] on div "[PERSON_NAME]" at bounding box center [133, 51] width 43 height 11
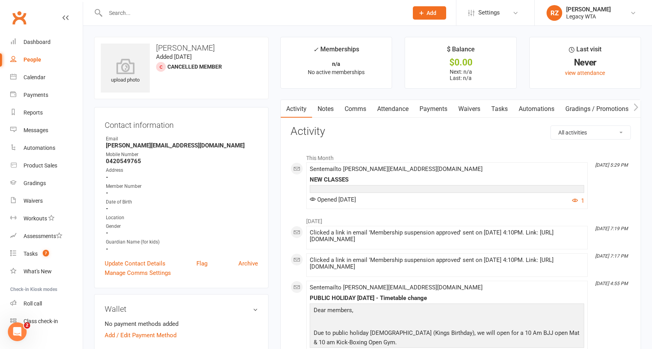
click at [465, 107] on link "Waivers" at bounding box center [469, 109] width 33 height 18
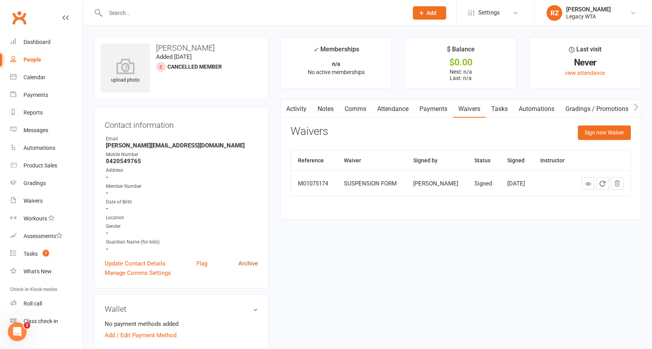
click at [248, 263] on link "Archive" at bounding box center [248, 263] width 20 height 9
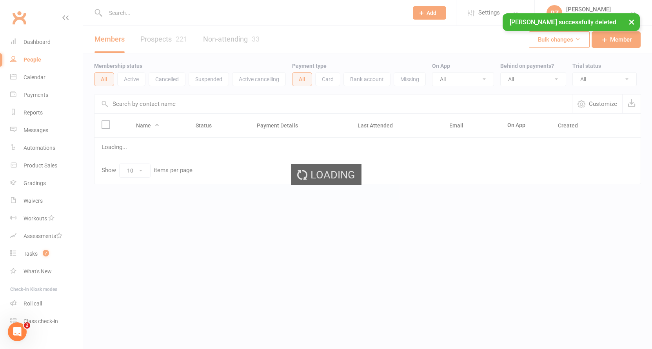
click at [178, 12] on input "text" at bounding box center [252, 12] width 299 height 11
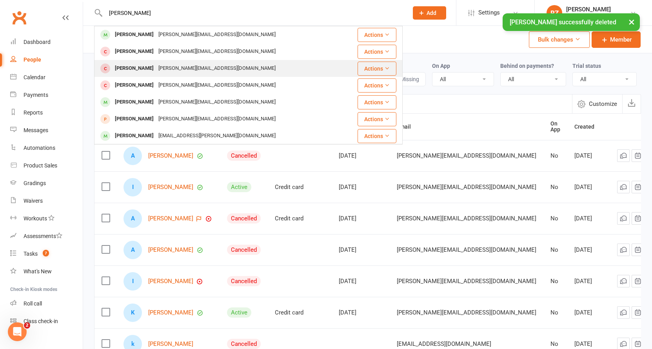
type input "[PERSON_NAME]"
click at [132, 71] on div "[PERSON_NAME]" at bounding box center [133, 68] width 43 height 11
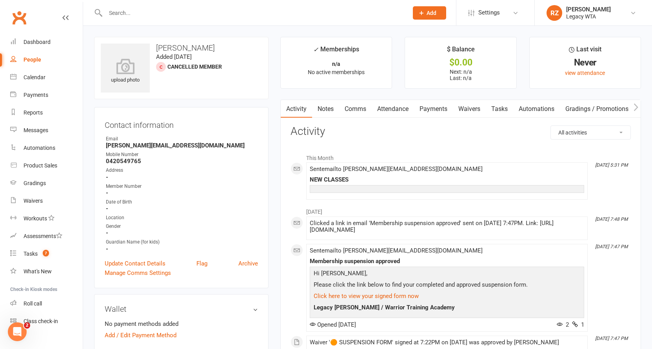
click at [438, 104] on link "Payments" at bounding box center [433, 109] width 39 height 18
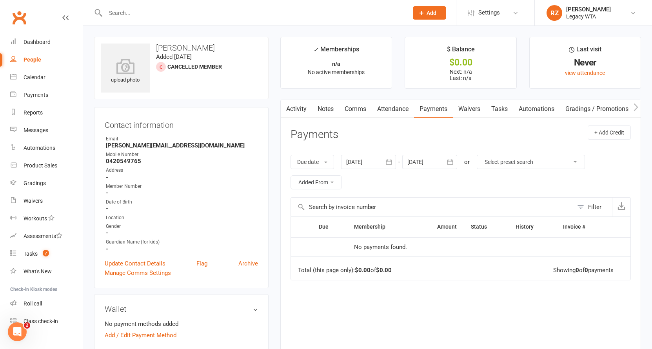
click at [460, 108] on link "Waivers" at bounding box center [469, 109] width 33 height 18
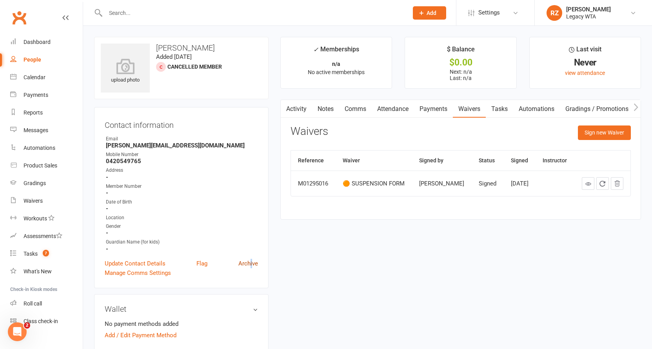
click at [251, 259] on link "Archive" at bounding box center [248, 263] width 20 height 9
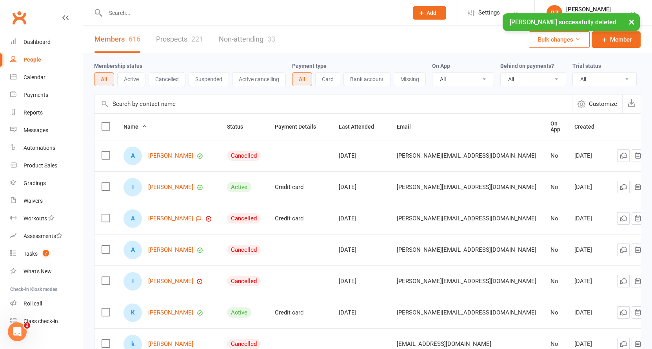
click at [138, 13] on div "× Dean Thill successfully deleted" at bounding box center [321, 13] width 642 height 0
click at [137, 13] on input "text" at bounding box center [252, 12] width 299 height 11
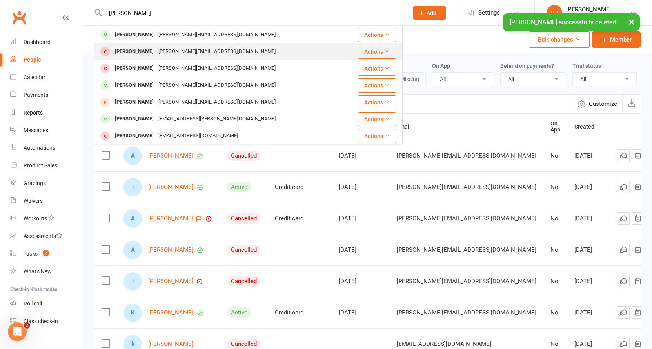
type input "[PERSON_NAME]"
click at [124, 53] on div "[PERSON_NAME]" at bounding box center [133, 51] width 43 height 11
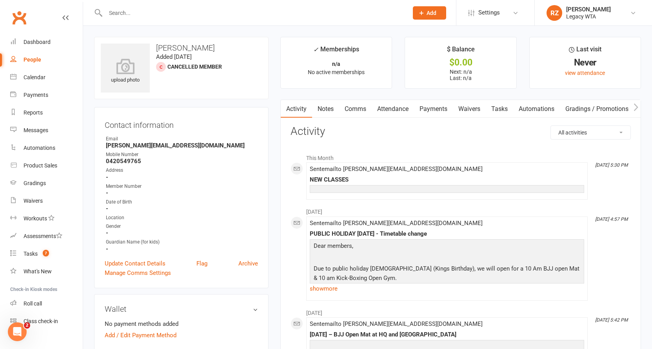
click at [471, 108] on link "Waivers" at bounding box center [469, 109] width 33 height 18
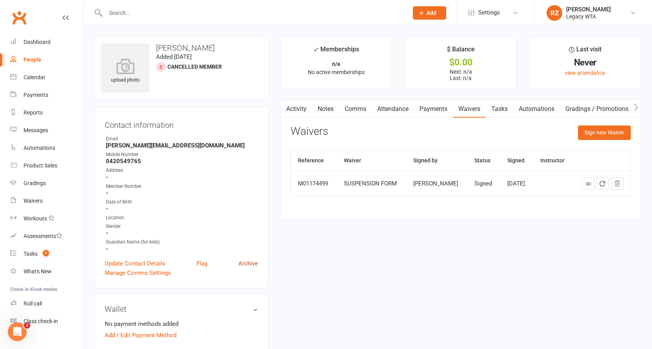
click at [254, 263] on link "Archive" at bounding box center [248, 263] width 20 height 9
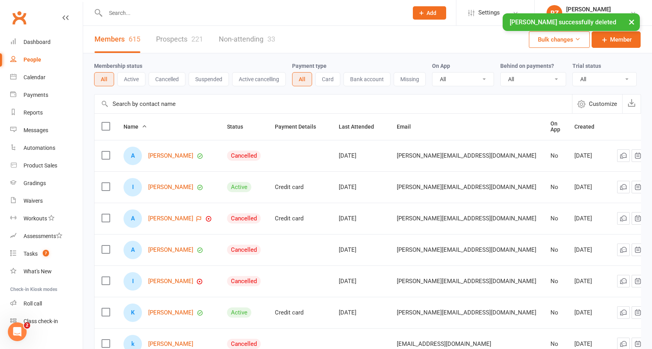
click at [203, 13] on input "text" at bounding box center [252, 12] width 299 height 11
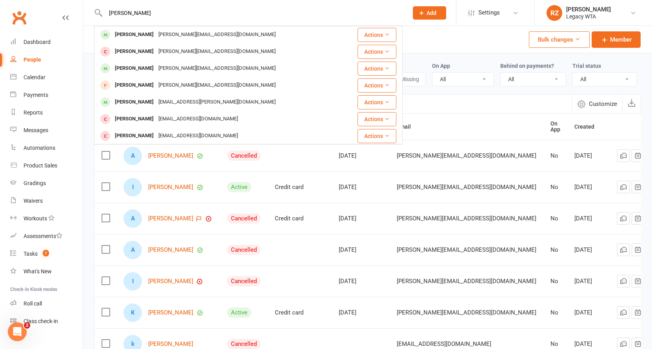
type input "[PERSON_NAME]"
click at [258, 2] on div "dean Dean Thill dean.thill42@gmail.com Actions Dean Thill dean.thill42@gmail.co…" at bounding box center [248, 12] width 308 height 25
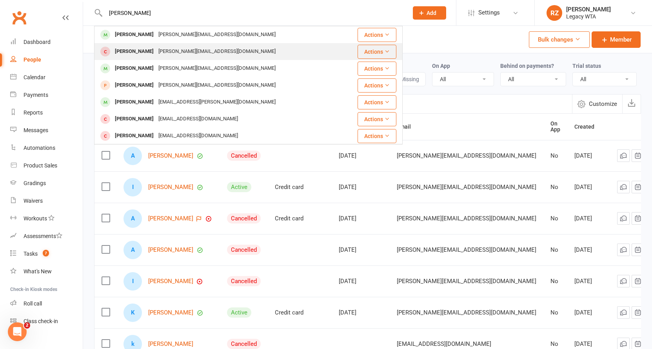
click at [158, 56] on div "[PERSON_NAME][EMAIL_ADDRESS][DOMAIN_NAME]" at bounding box center [217, 51] width 122 height 11
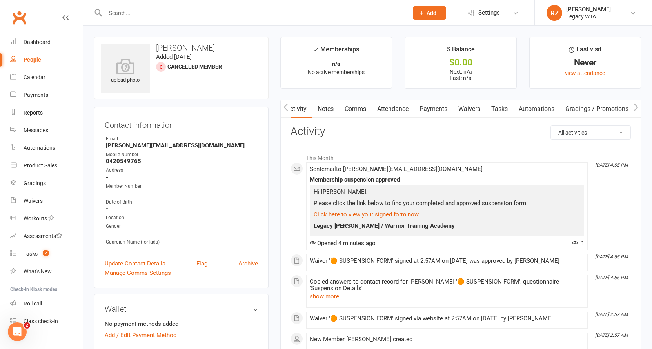
scroll to position [0, 0]
click at [445, 104] on link "Payments" at bounding box center [432, 109] width 39 height 18
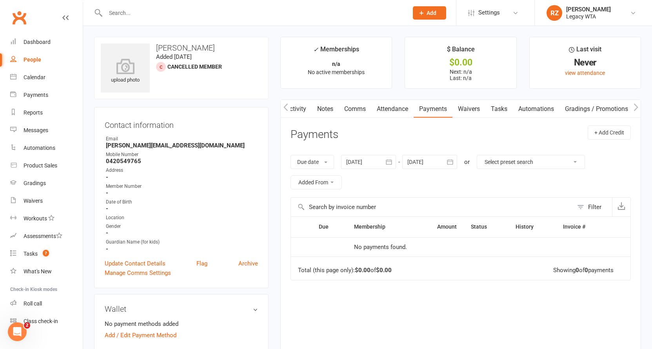
click at [471, 110] on link "Waivers" at bounding box center [468, 109] width 33 height 18
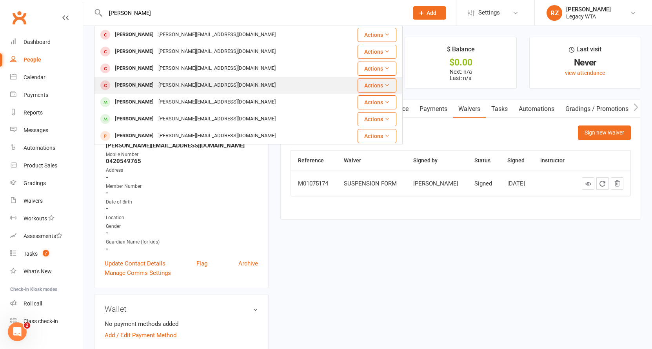
type input "[PERSON_NAME]"
click at [124, 88] on div "[PERSON_NAME]" at bounding box center [133, 85] width 43 height 11
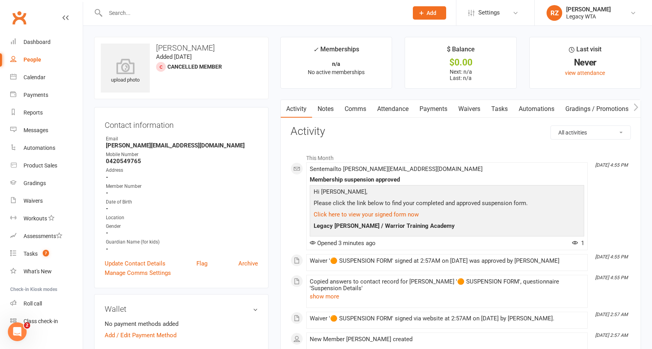
click at [468, 106] on link "Waivers" at bounding box center [469, 109] width 33 height 18
